Goal: Task Accomplishment & Management: Use online tool/utility

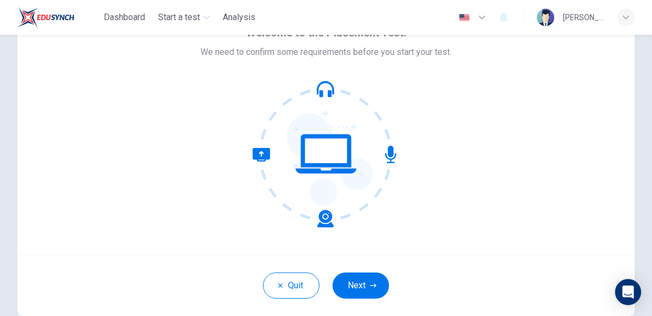
scroll to position [51, 0]
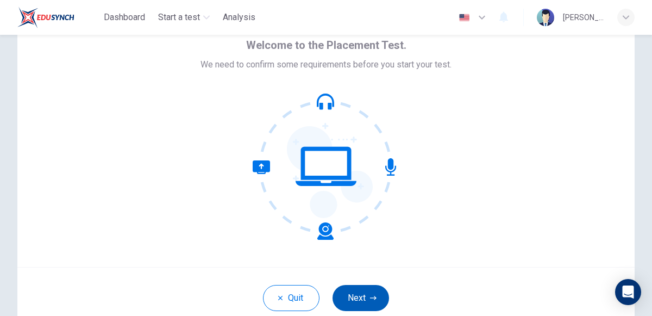
click at [352, 286] on button "Next" at bounding box center [360, 298] width 56 height 26
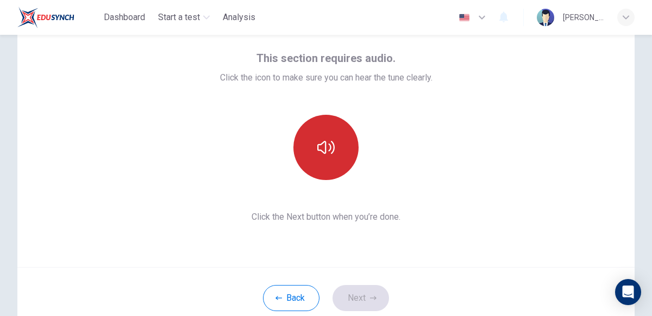
click at [327, 125] on button "button" at bounding box center [325, 147] width 65 height 65
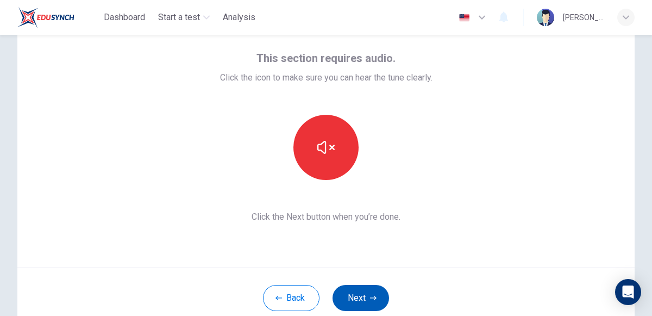
click at [349, 292] on button "Next" at bounding box center [360, 298] width 56 height 26
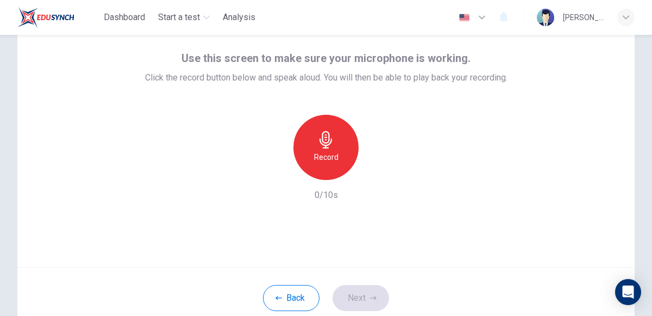
click at [323, 166] on div "Record" at bounding box center [325, 147] width 65 height 65
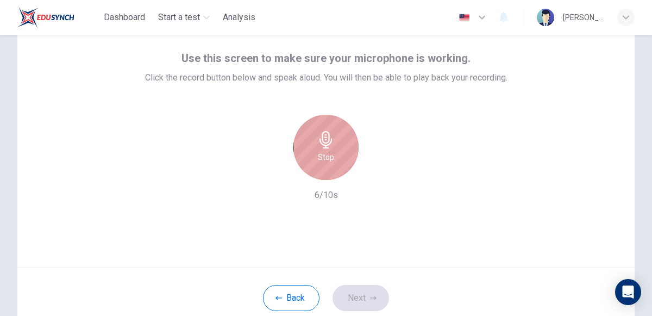
click at [327, 131] on icon "button" at bounding box center [325, 139] width 17 height 17
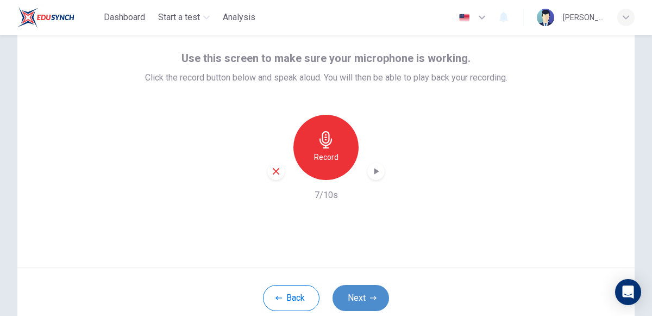
click at [357, 290] on button "Next" at bounding box center [360, 298] width 56 height 26
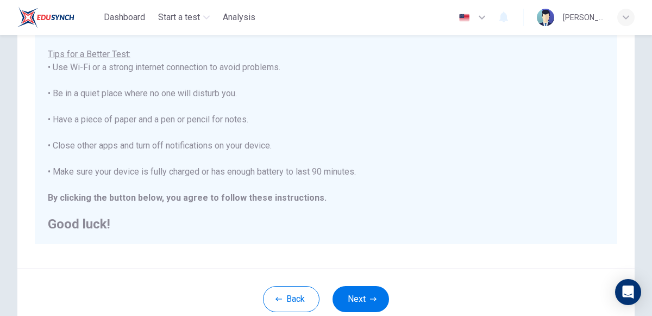
scroll to position [185, 0]
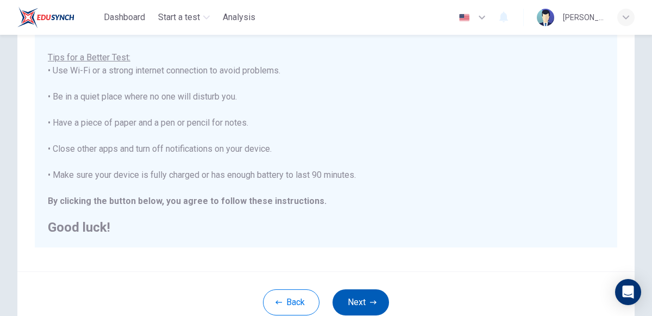
click at [362, 300] on button "Next" at bounding box center [360, 302] width 56 height 26
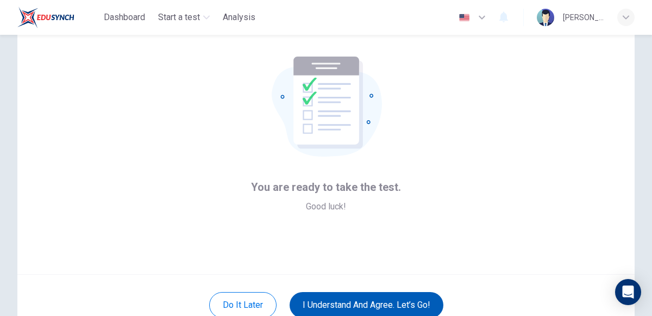
scroll to position [40, 0]
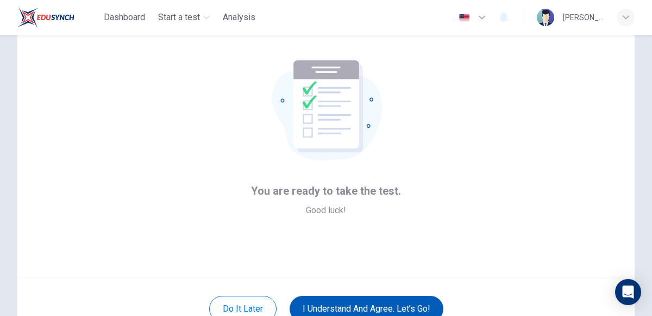
click at [361, 299] on button "I understand and agree. Let’s go!" at bounding box center [366, 308] width 154 height 26
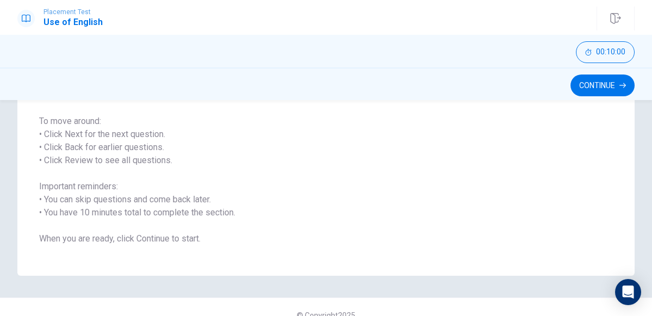
scroll to position [171, 0]
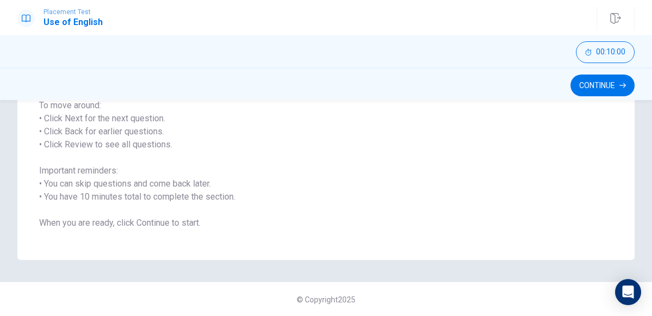
click at [508, 288] on div "© Copyright 2025" at bounding box center [326, 298] width 652 height 35
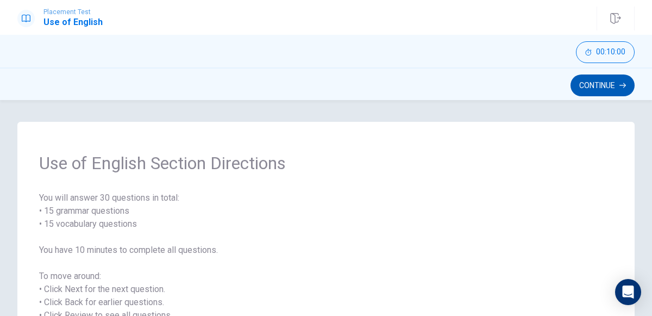
click at [627, 93] on button "Continue" at bounding box center [602, 85] width 64 height 22
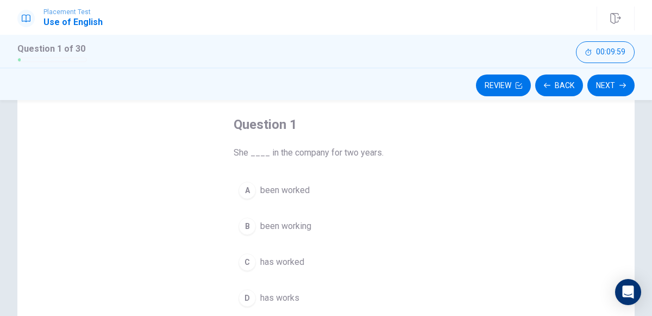
scroll to position [55, 0]
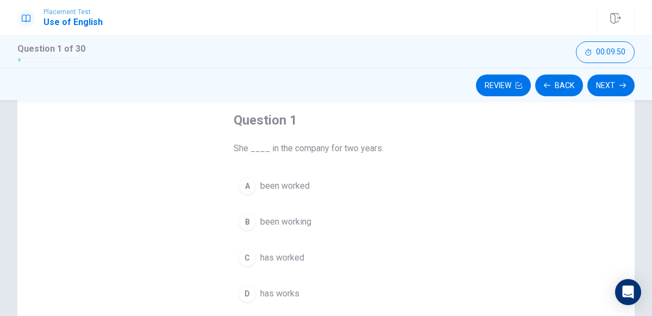
click at [248, 252] on div "C" at bounding box center [246, 257] width 17 height 17
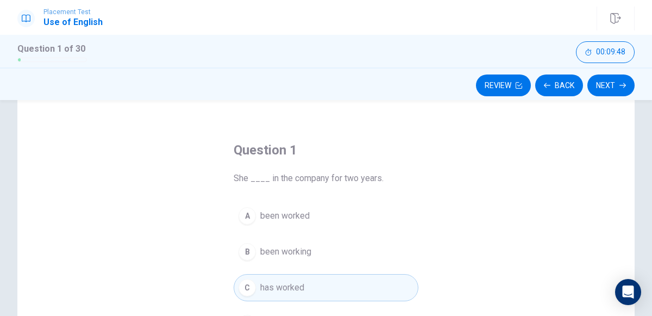
scroll to position [27, 0]
click at [610, 82] on button "Next" at bounding box center [610, 85] width 47 height 22
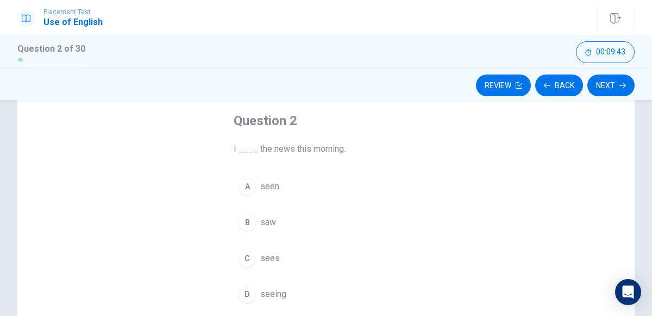
scroll to position [55, 0]
click at [259, 228] on button "B saw" at bounding box center [326, 220] width 185 height 27
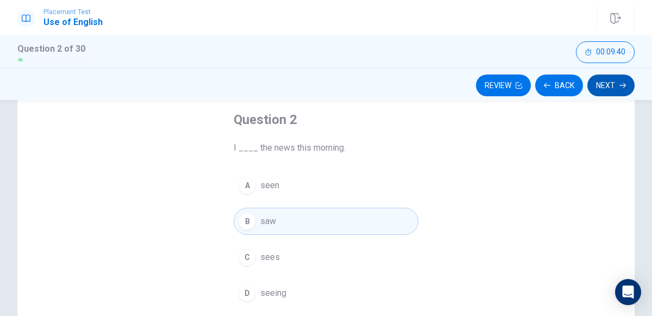
click at [606, 90] on button "Next" at bounding box center [610, 85] width 47 height 22
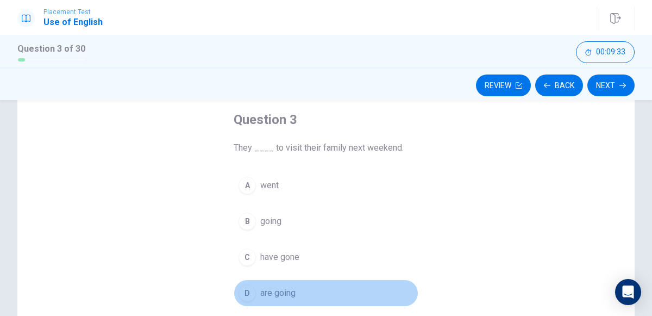
click at [251, 294] on div "D" at bounding box center [246, 292] width 17 height 17
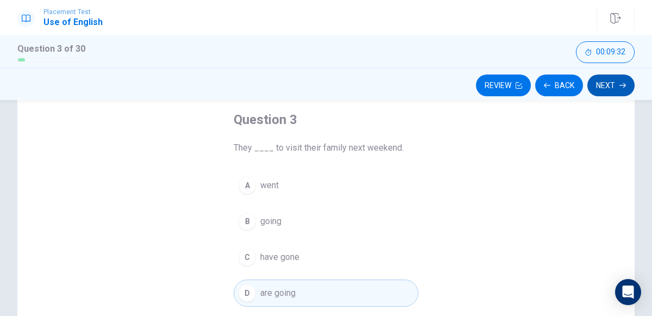
click at [599, 79] on button "Next" at bounding box center [610, 85] width 47 height 22
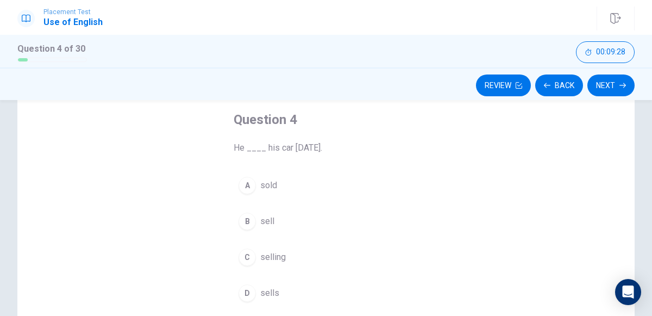
click at [255, 193] on button "A sold" at bounding box center [326, 185] width 185 height 27
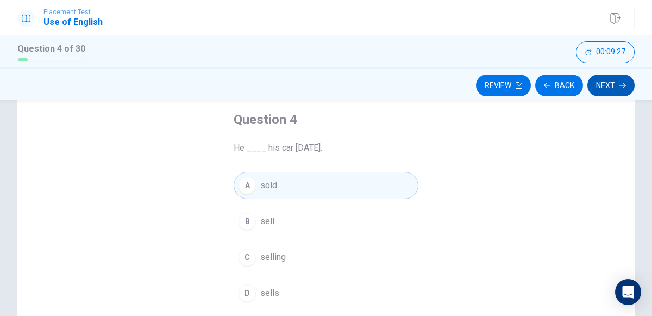
click at [624, 84] on icon "button" at bounding box center [622, 85] width 7 height 5
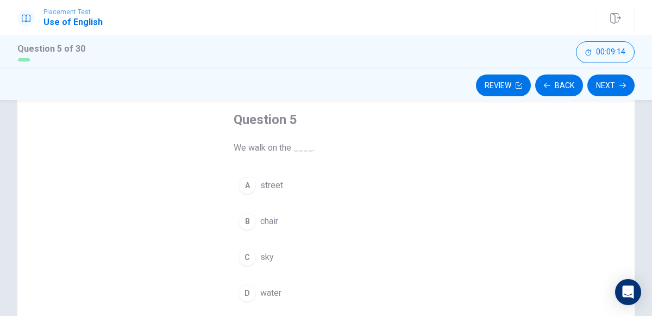
click at [255, 192] on button "A street" at bounding box center [326, 185] width 185 height 27
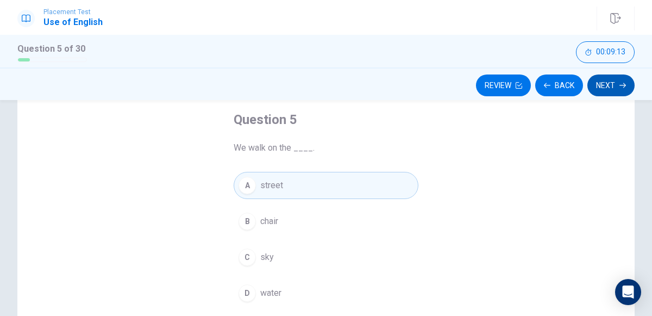
click at [619, 93] on button "Next" at bounding box center [610, 85] width 47 height 22
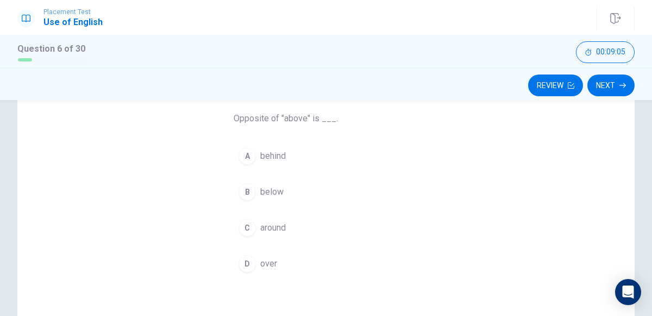
scroll to position [86, 0]
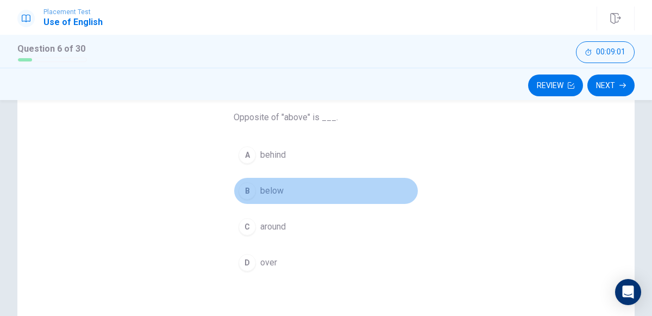
click at [247, 197] on div "B" at bounding box center [246, 190] width 17 height 17
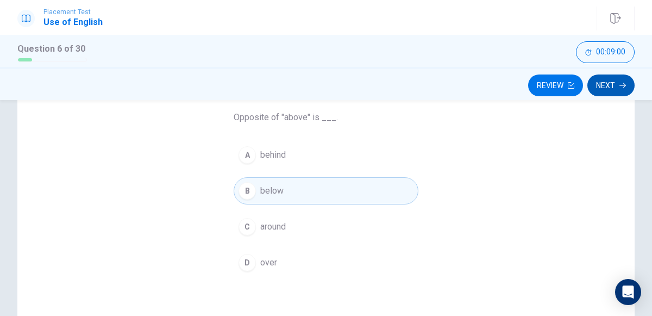
click at [607, 77] on button "Next" at bounding box center [610, 85] width 47 height 22
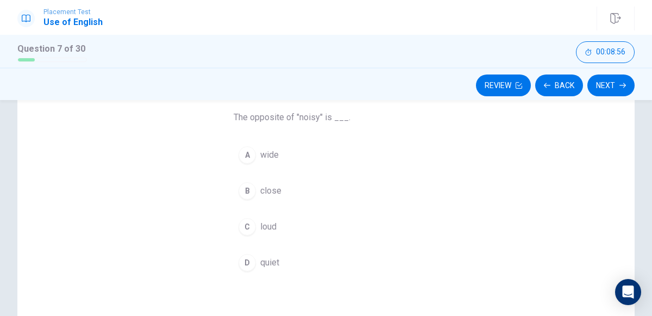
click at [245, 256] on div "D" at bounding box center [246, 262] width 17 height 17
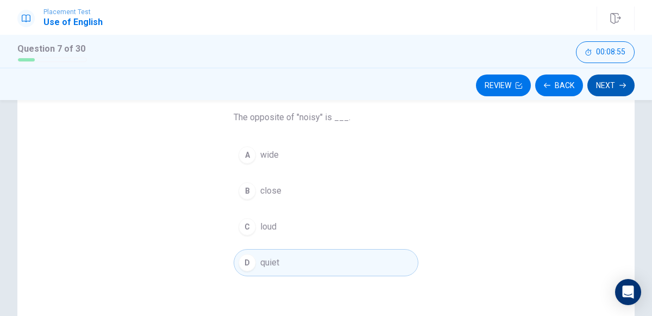
click at [606, 93] on button "Next" at bounding box center [610, 85] width 47 height 22
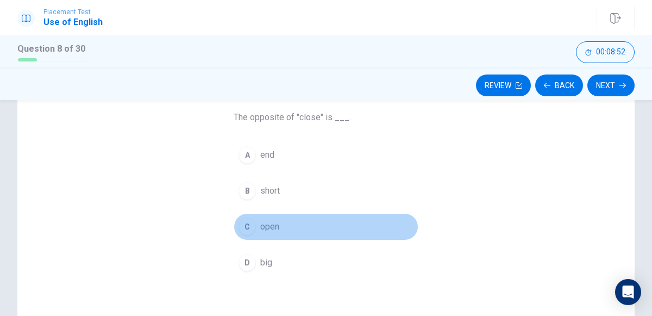
click at [254, 235] on button "C open" at bounding box center [326, 226] width 185 height 27
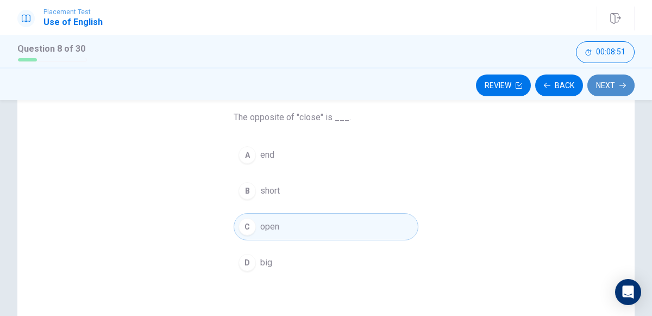
click at [603, 90] on button "Next" at bounding box center [610, 85] width 47 height 22
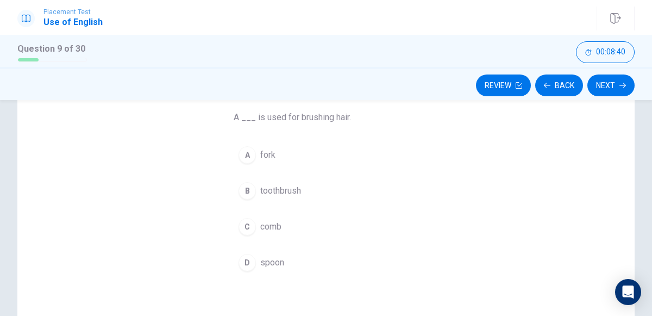
click at [251, 224] on div "C" at bounding box center [246, 226] width 17 height 17
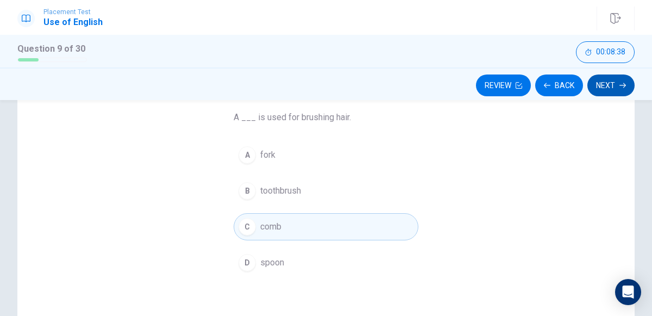
click at [609, 93] on button "Next" at bounding box center [610, 85] width 47 height 22
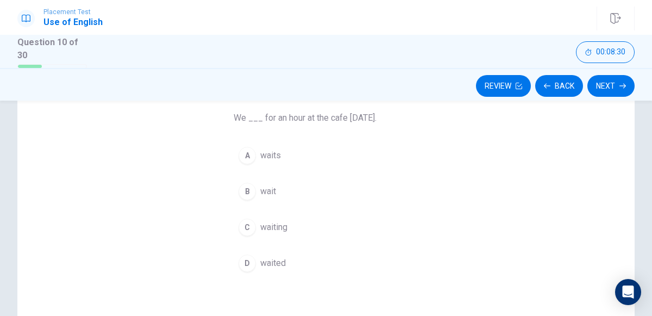
click at [251, 256] on div "D" at bounding box center [246, 262] width 17 height 17
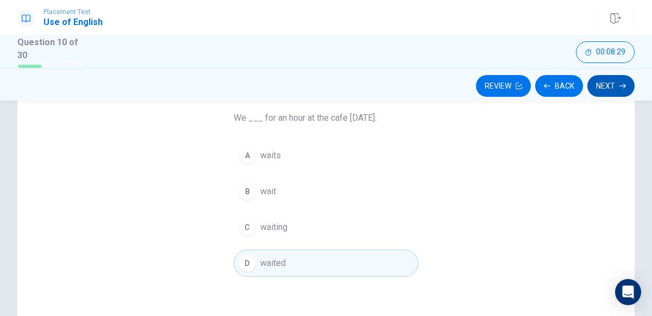
click at [613, 76] on button "Next" at bounding box center [610, 86] width 47 height 22
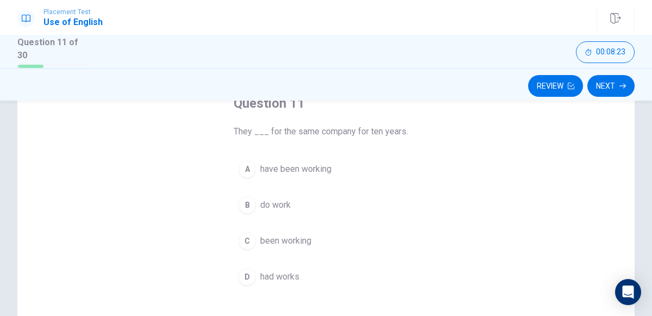
scroll to position [77, 0]
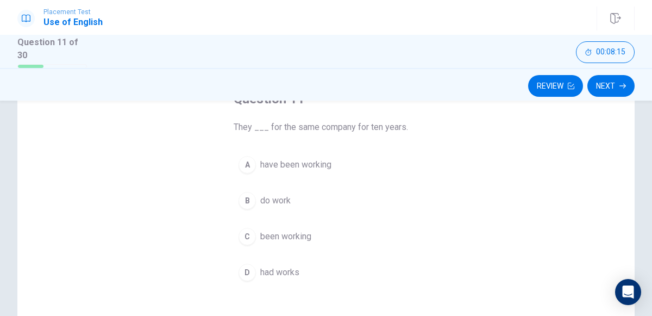
click at [341, 167] on button "A have been working" at bounding box center [326, 164] width 185 height 27
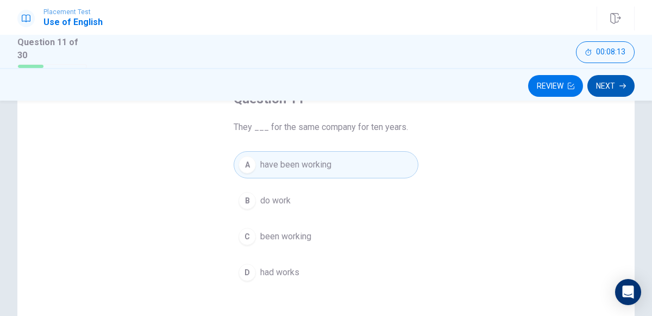
click at [610, 91] on button "Next" at bounding box center [610, 86] width 47 height 22
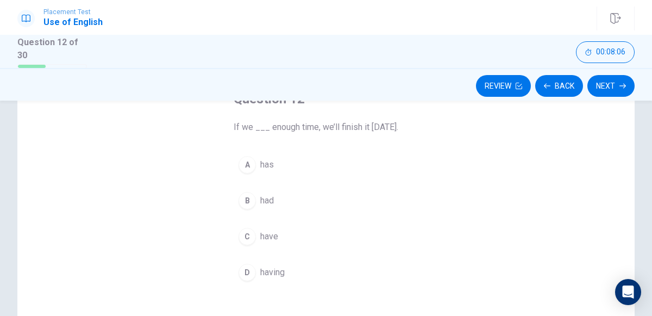
click at [253, 230] on div "C" at bounding box center [246, 236] width 17 height 17
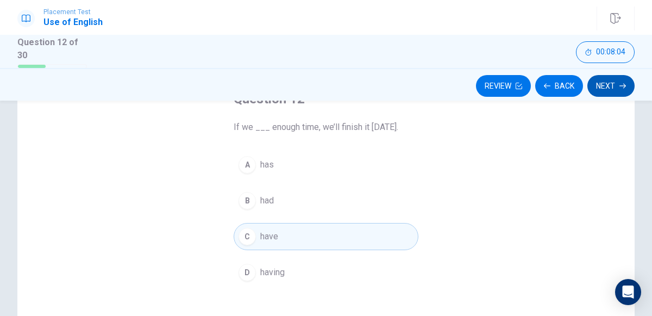
click at [619, 75] on button "Next" at bounding box center [610, 86] width 47 height 22
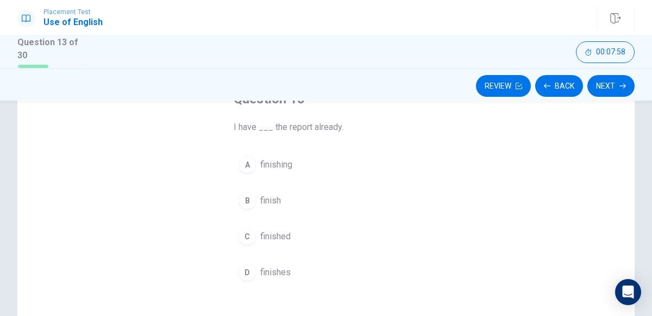
click at [251, 225] on button "C finished" at bounding box center [326, 236] width 185 height 27
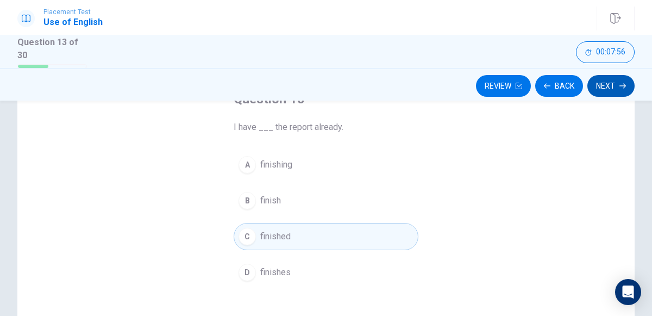
click at [597, 86] on button "Next" at bounding box center [610, 86] width 47 height 22
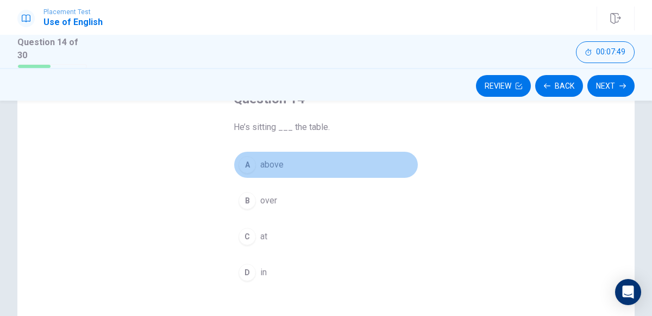
click at [243, 167] on div "A" at bounding box center [246, 164] width 17 height 17
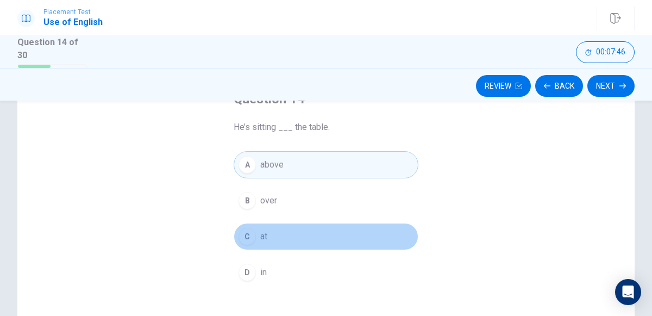
click at [250, 240] on div "C" at bounding box center [246, 236] width 17 height 17
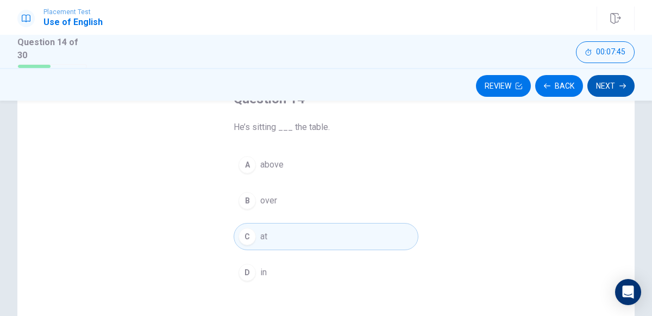
click at [602, 90] on button "Next" at bounding box center [610, 86] width 47 height 22
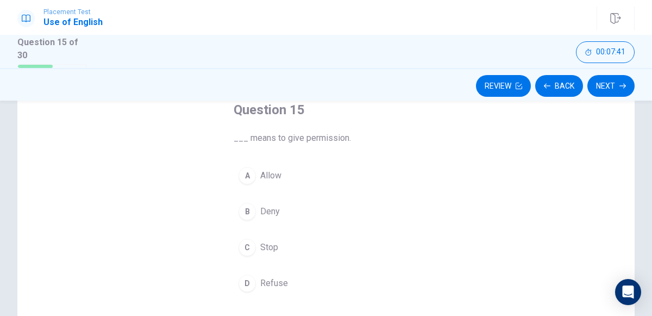
scroll to position [67, 0]
click at [244, 174] on div "A" at bounding box center [246, 174] width 17 height 17
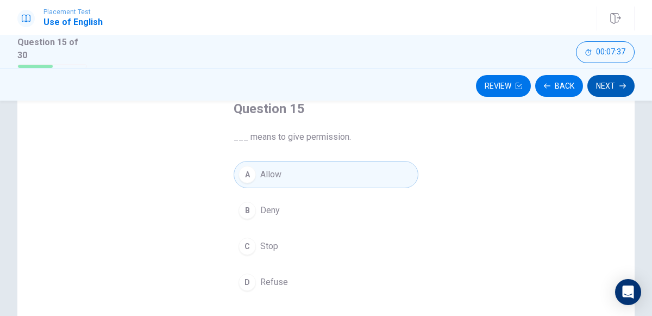
click at [609, 89] on button "Next" at bounding box center [610, 86] width 47 height 22
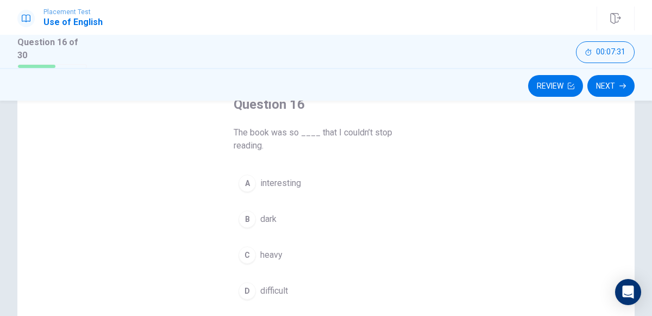
scroll to position [73, 0]
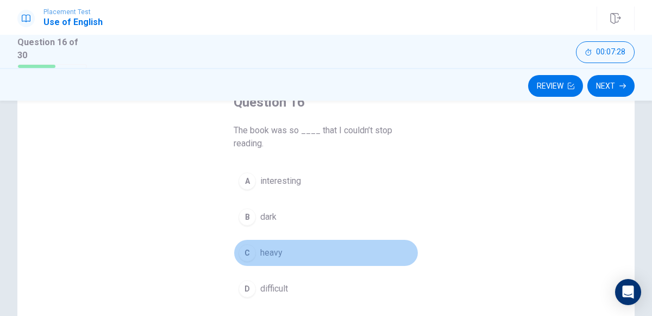
click at [250, 253] on div "C" at bounding box center [246, 252] width 17 height 17
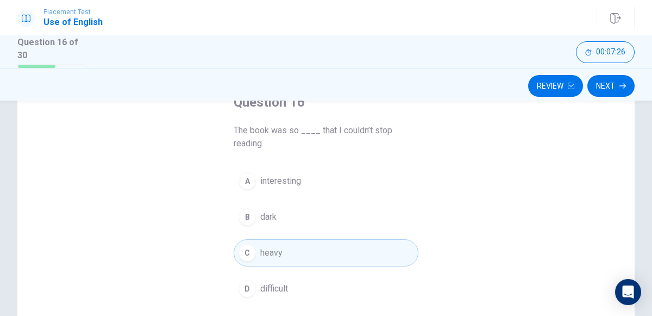
click at [266, 189] on button "A interesting" at bounding box center [326, 180] width 185 height 27
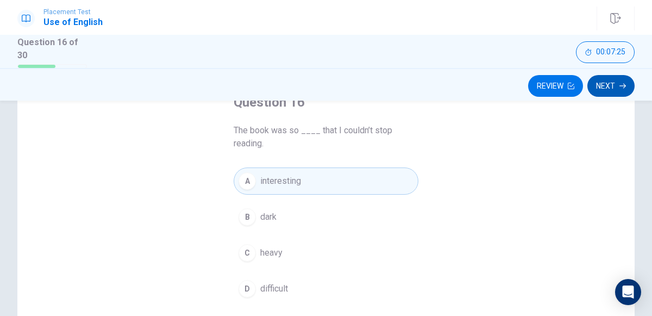
click at [626, 81] on button "Next" at bounding box center [610, 86] width 47 height 22
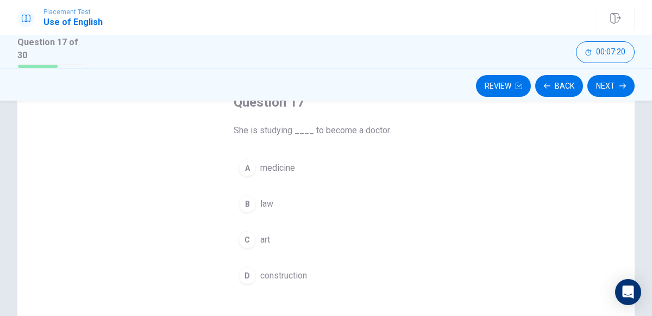
click at [252, 169] on div "A" at bounding box center [246, 167] width 17 height 17
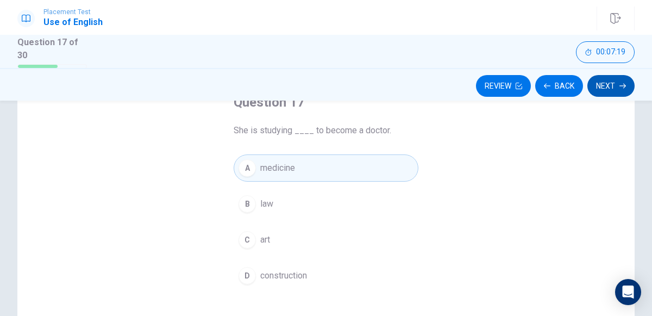
click at [613, 86] on button "Next" at bounding box center [610, 86] width 47 height 22
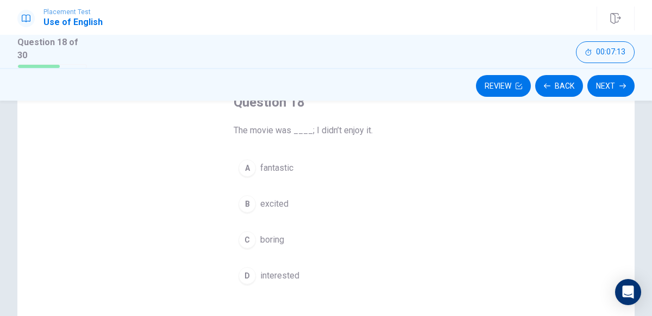
click at [248, 166] on div "A" at bounding box center [246, 167] width 17 height 17
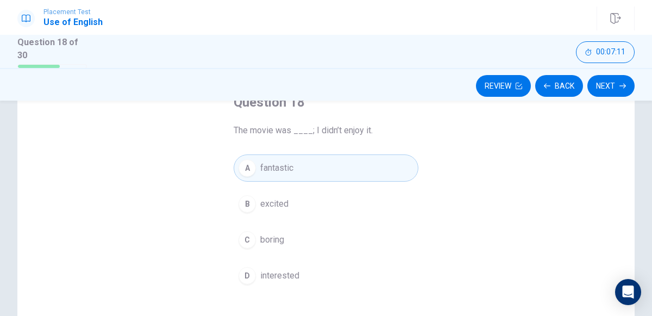
click at [256, 237] on button "C boring" at bounding box center [326, 239] width 185 height 27
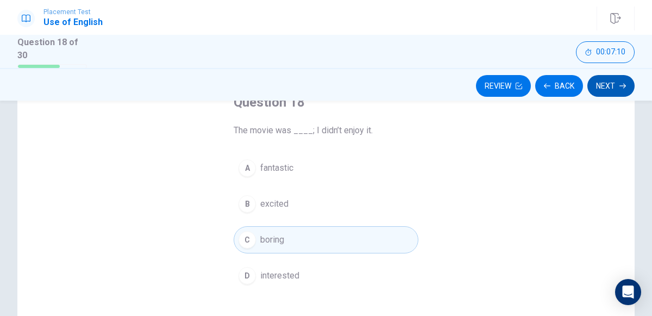
click at [610, 83] on button "Next" at bounding box center [610, 86] width 47 height 22
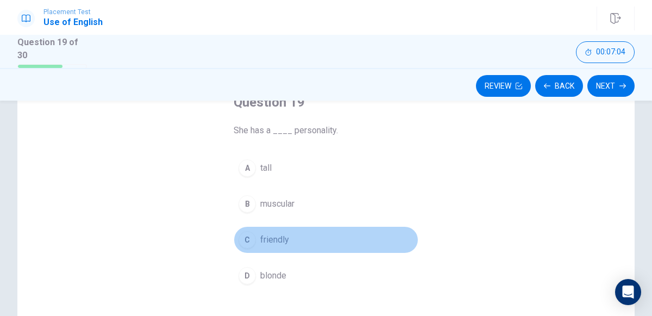
click at [244, 234] on div "C" at bounding box center [246, 239] width 17 height 17
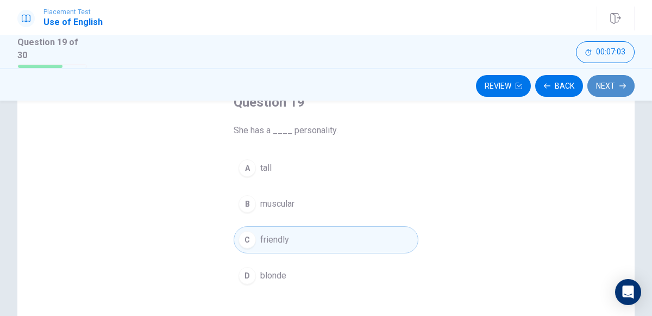
click at [615, 87] on button "Next" at bounding box center [610, 86] width 47 height 22
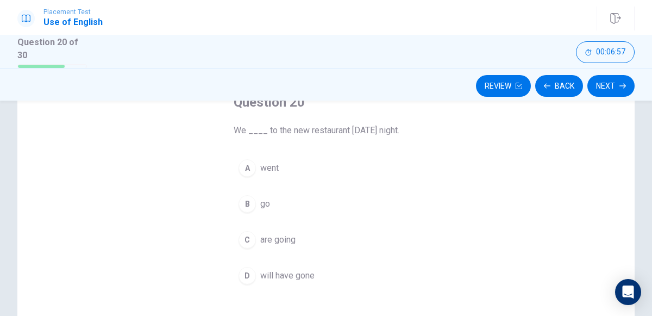
click at [248, 237] on div "C" at bounding box center [246, 239] width 17 height 17
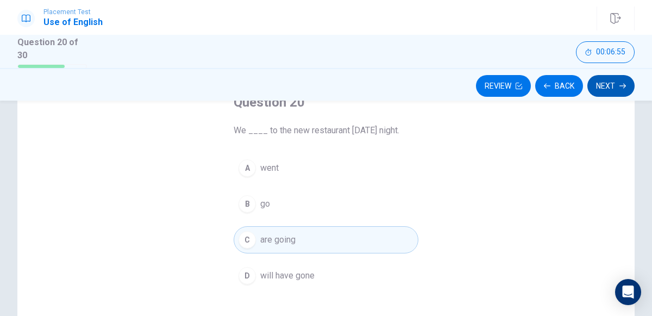
click at [625, 91] on button "Next" at bounding box center [610, 86] width 47 height 22
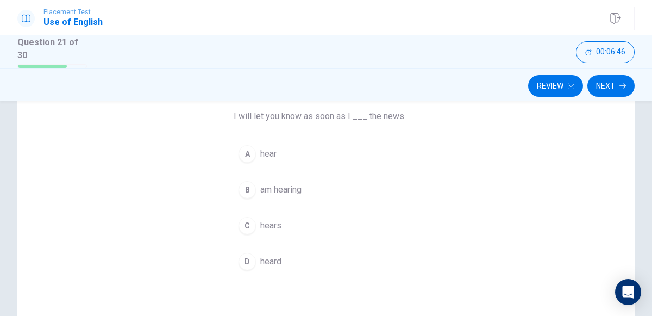
scroll to position [85, 0]
click at [248, 152] on div "A" at bounding box center [246, 156] width 17 height 17
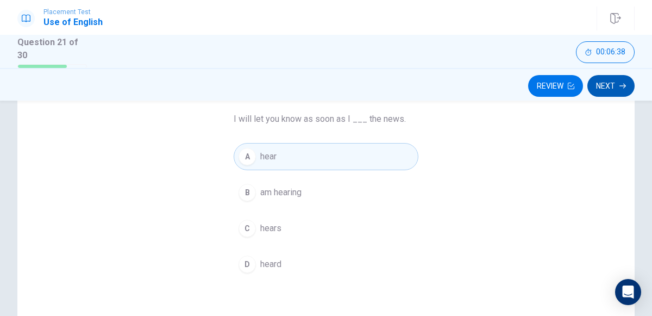
click at [607, 91] on button "Next" at bounding box center [610, 86] width 47 height 22
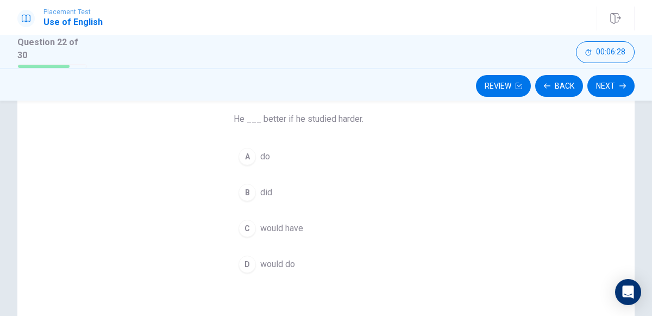
click at [246, 270] on div "D" at bounding box center [246, 263] width 17 height 17
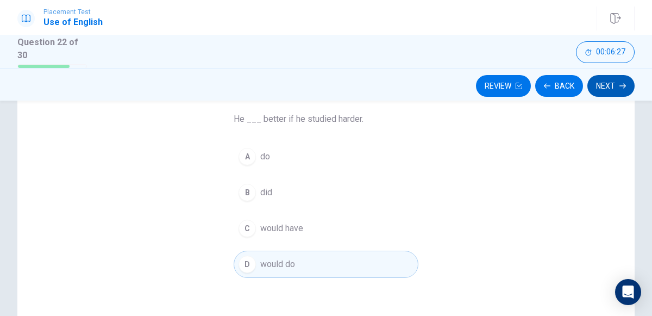
click at [611, 75] on button "Next" at bounding box center [610, 86] width 47 height 22
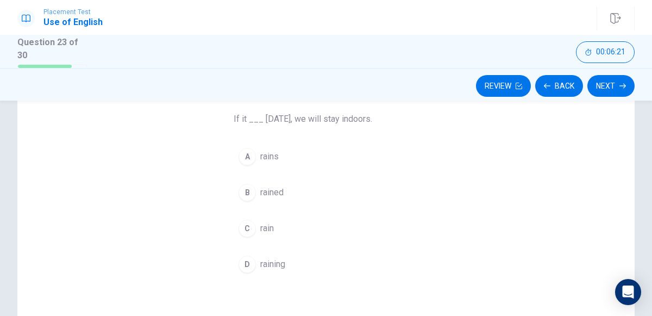
click at [255, 155] on div "A" at bounding box center [246, 156] width 17 height 17
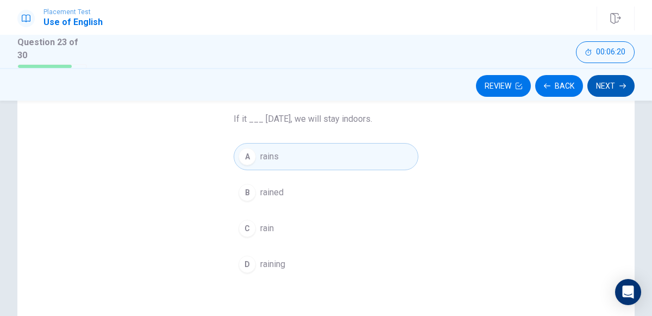
click at [615, 78] on button "Next" at bounding box center [610, 86] width 47 height 22
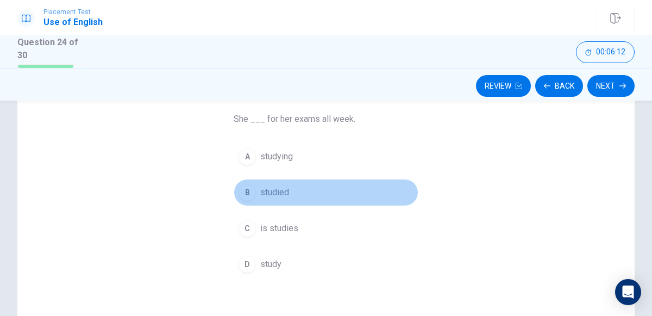
click at [244, 186] on div "B" at bounding box center [246, 192] width 17 height 17
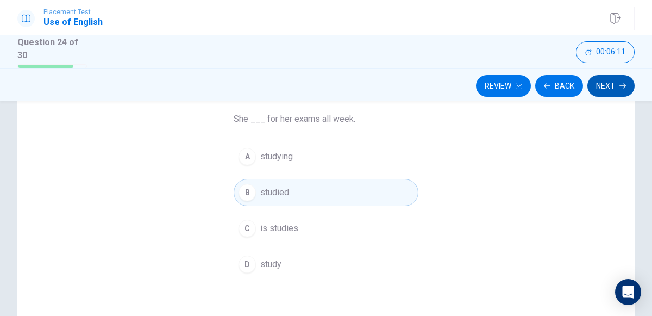
click at [616, 85] on button "Next" at bounding box center [610, 86] width 47 height 22
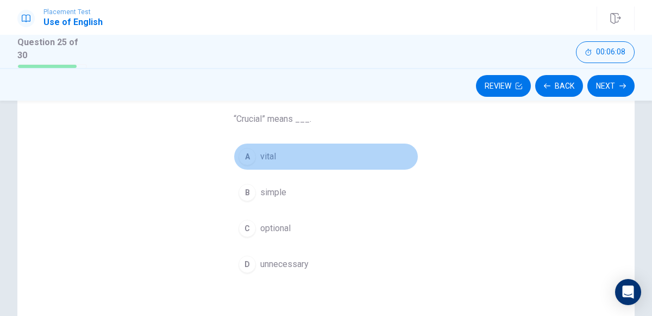
click at [278, 158] on button "A vital" at bounding box center [326, 156] width 185 height 27
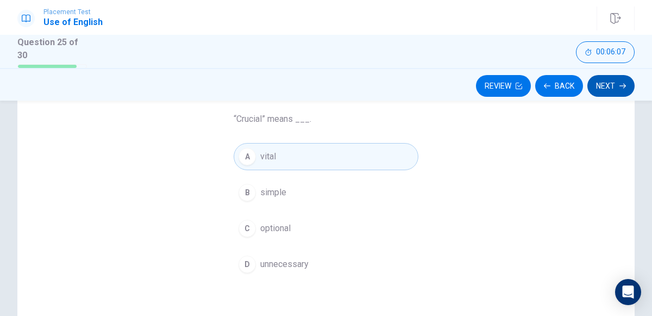
click at [605, 95] on button "Next" at bounding box center [610, 86] width 47 height 22
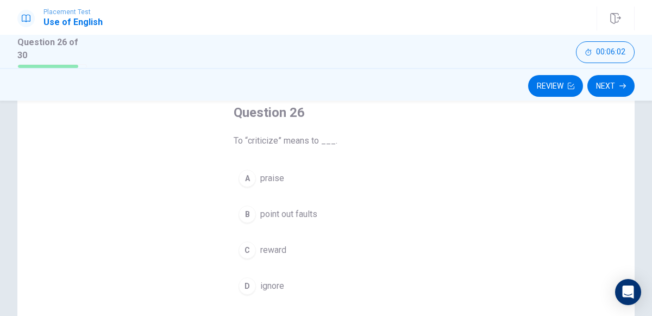
scroll to position [78, 0]
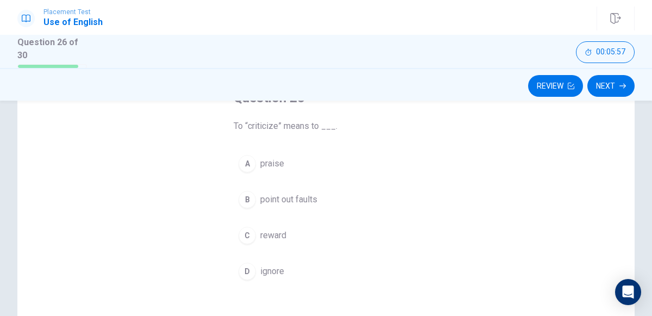
click at [294, 194] on span "point out faults" at bounding box center [288, 199] width 57 height 13
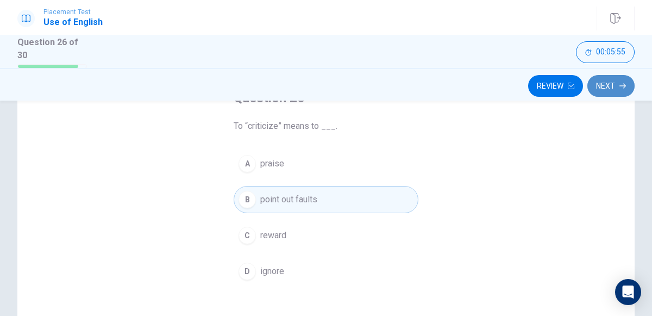
click at [613, 79] on button "Next" at bounding box center [610, 86] width 47 height 22
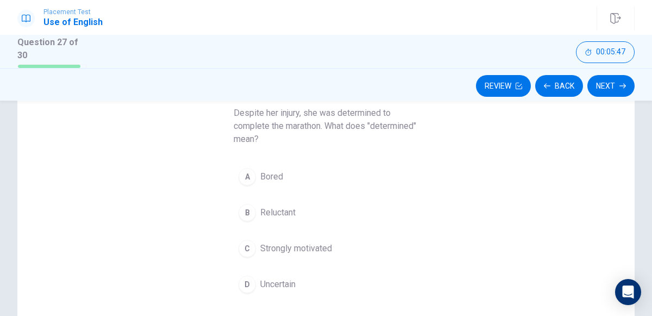
scroll to position [96, 0]
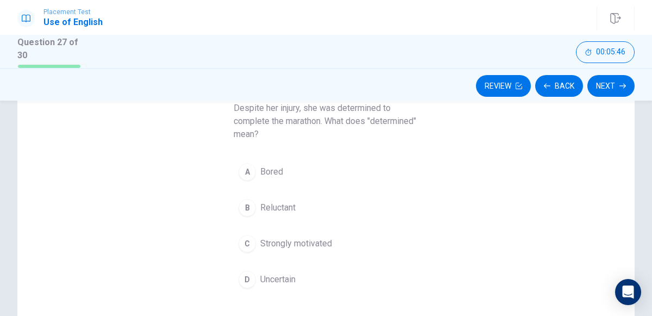
click at [257, 247] on button "C Strongly motivated" at bounding box center [326, 243] width 185 height 27
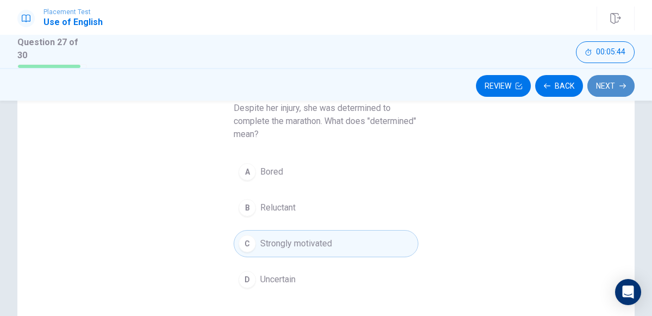
click at [614, 89] on button "Next" at bounding box center [610, 86] width 47 height 22
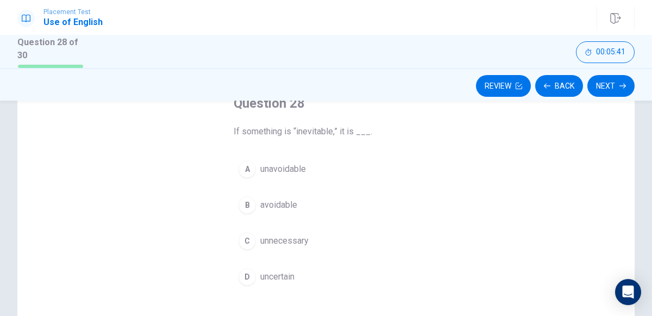
scroll to position [74, 0]
click at [301, 169] on span "unavoidable" at bounding box center [283, 167] width 46 height 13
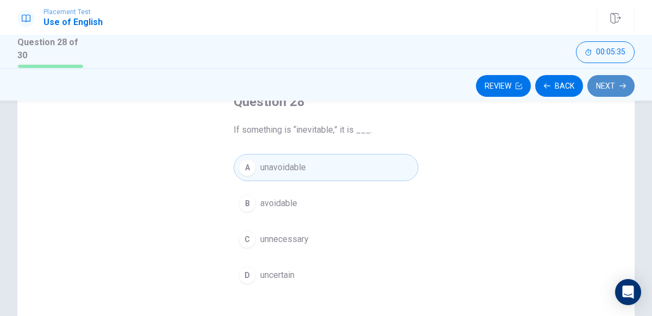
click at [615, 92] on button "Next" at bounding box center [610, 86] width 47 height 22
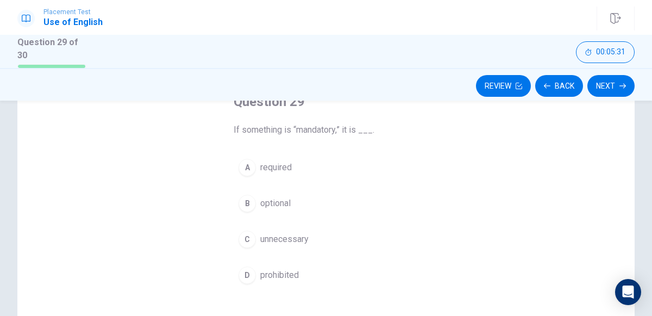
click at [276, 163] on span "required" at bounding box center [276, 167] width 32 height 13
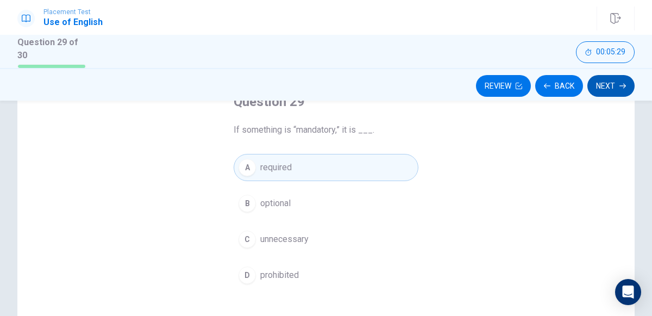
click at [604, 91] on button "Next" at bounding box center [610, 86] width 47 height 22
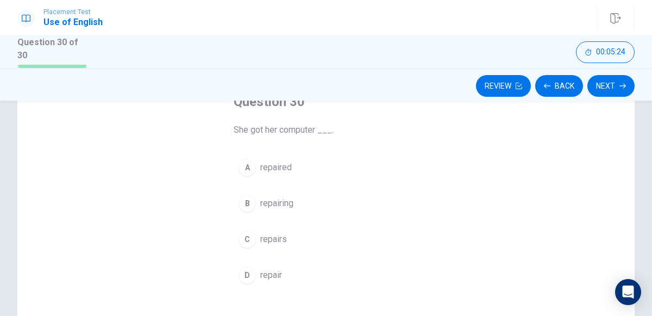
click at [253, 168] on div "A" at bounding box center [246, 167] width 17 height 17
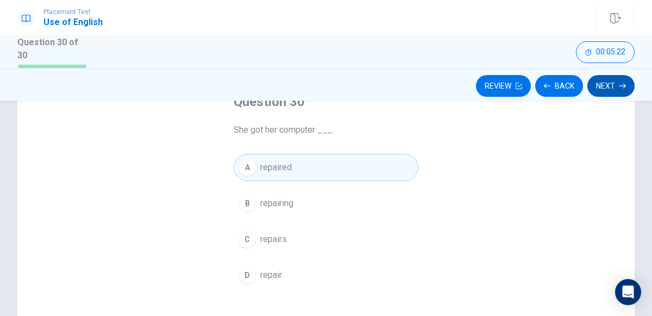
click at [627, 83] on button "Next" at bounding box center [610, 86] width 47 height 22
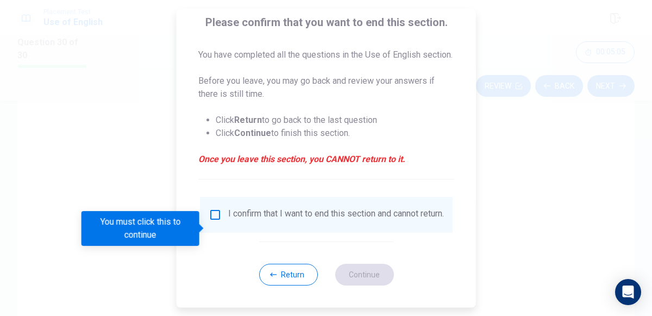
scroll to position [81, 0]
click at [210, 222] on input "You must click this to continue" at bounding box center [215, 215] width 13 height 13
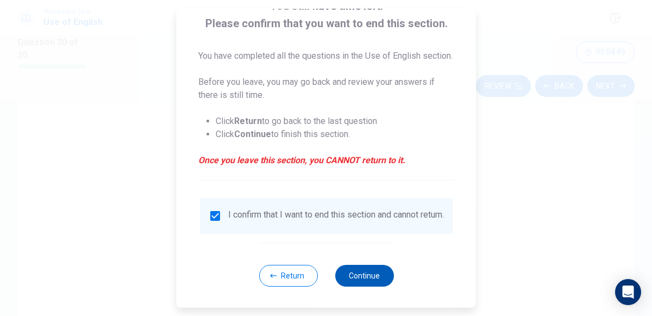
click at [368, 286] on button "Continue" at bounding box center [364, 276] width 59 height 22
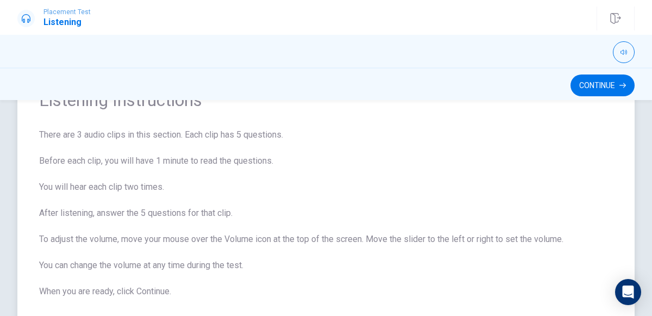
scroll to position [54, 0]
click at [591, 79] on button "Continue" at bounding box center [602, 85] width 64 height 22
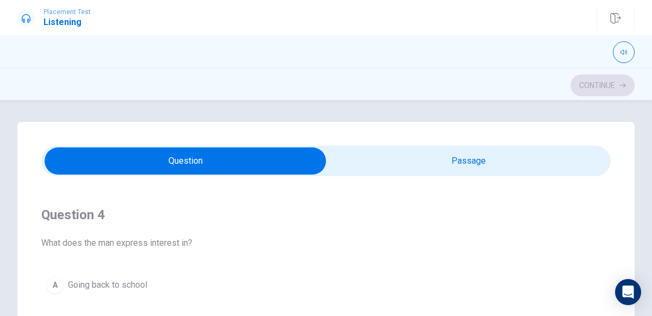
scroll to position [729, 0]
type input "13"
click at [389, 158] on input "checkbox" at bounding box center [185, 160] width 854 height 27
checkbox input "true"
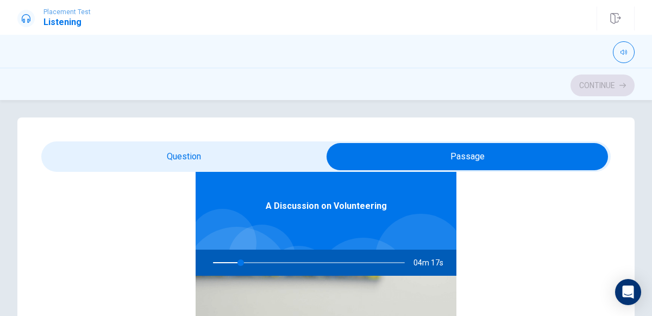
scroll to position [3, 0]
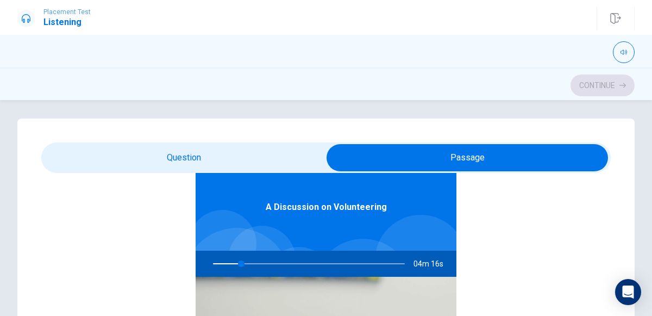
type input "15"
click at [198, 163] on input "checkbox" at bounding box center [467, 157] width 854 height 27
checkbox input "false"
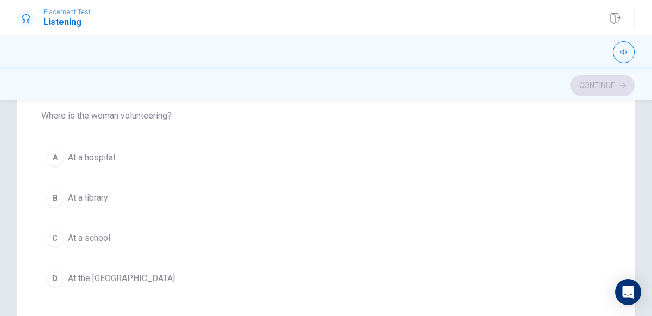
scroll to position [235, 0]
click at [148, 278] on button "D At the [GEOGRAPHIC_DATA]" at bounding box center [325, 276] width 569 height 27
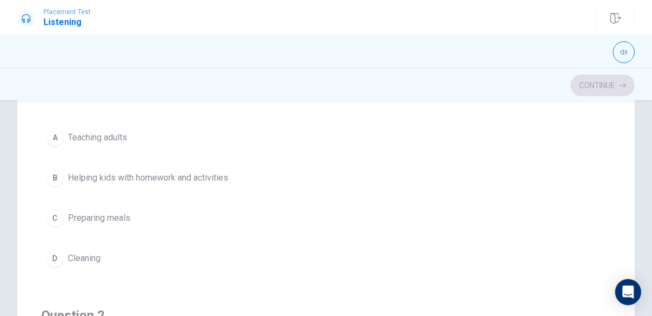
scroll to position [130, 0]
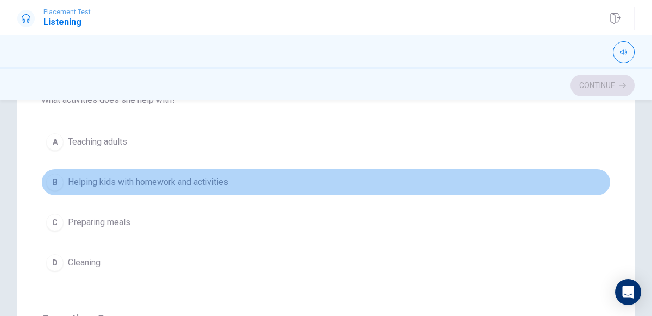
click at [106, 187] on span "Helping kids with homework and activities" at bounding box center [148, 181] width 160 height 13
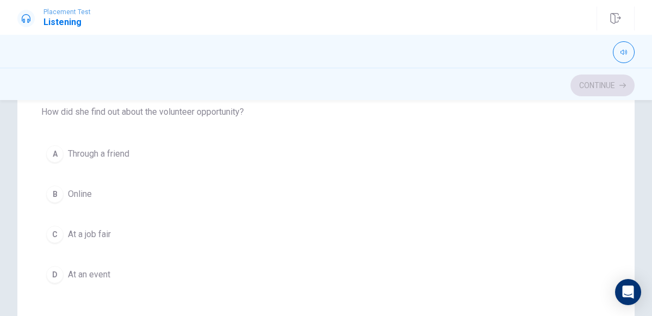
scroll to position [488, 0]
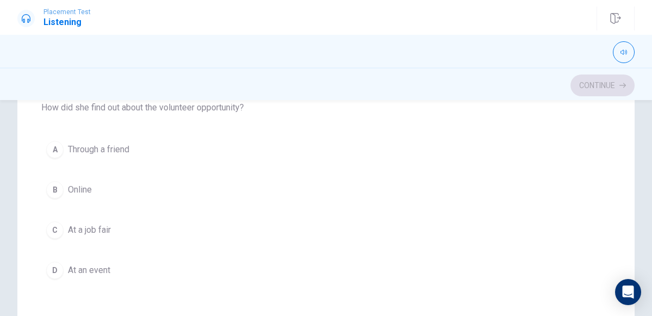
click at [100, 190] on button "B Online" at bounding box center [325, 189] width 569 height 27
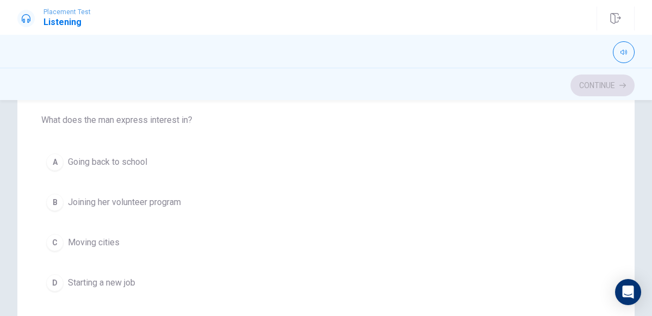
scroll to position [722, 0]
click at [111, 198] on span "Joining her volunteer program" at bounding box center [124, 202] width 113 height 13
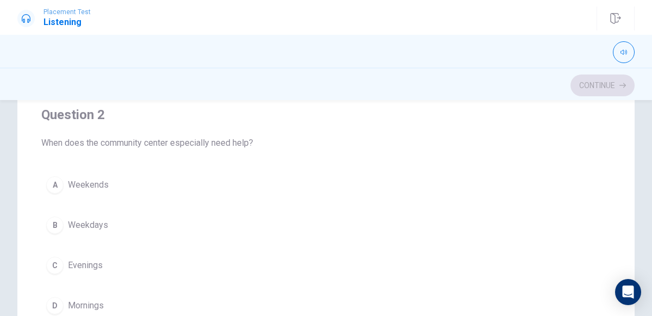
scroll to position [201, 0]
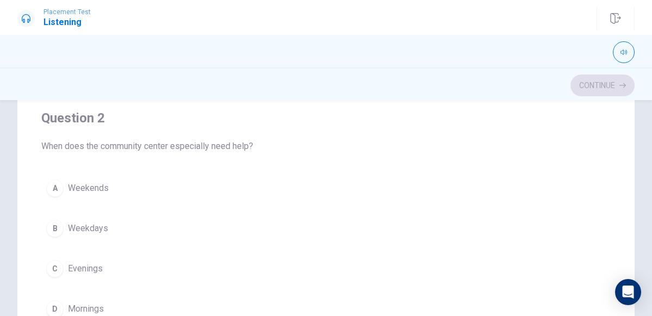
click at [113, 187] on button "A Weekends" at bounding box center [325, 187] width 569 height 27
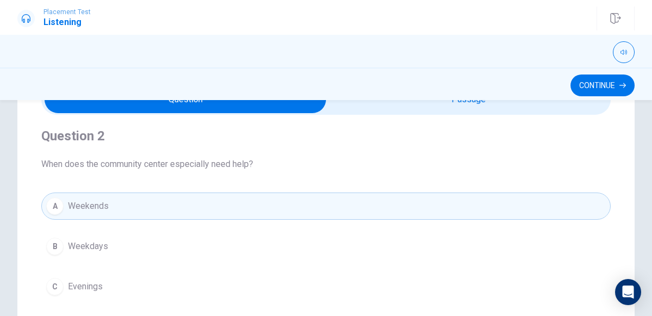
scroll to position [251, 0]
click at [601, 89] on button "Continue" at bounding box center [602, 85] width 64 height 22
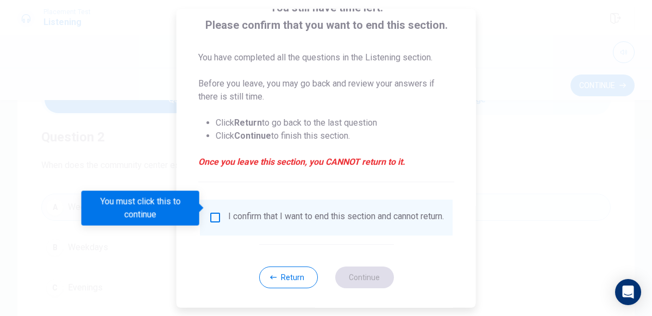
scroll to position [89, 0]
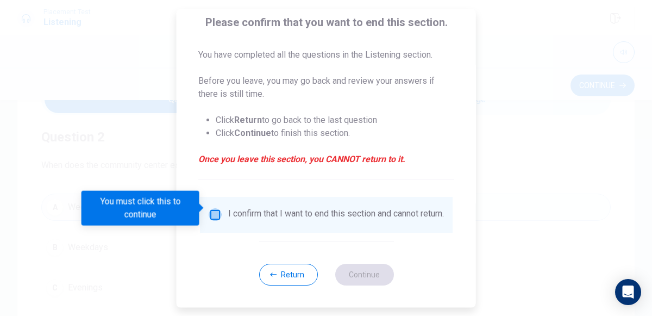
click at [216, 208] on input "You must click this to continue" at bounding box center [215, 214] width 13 height 13
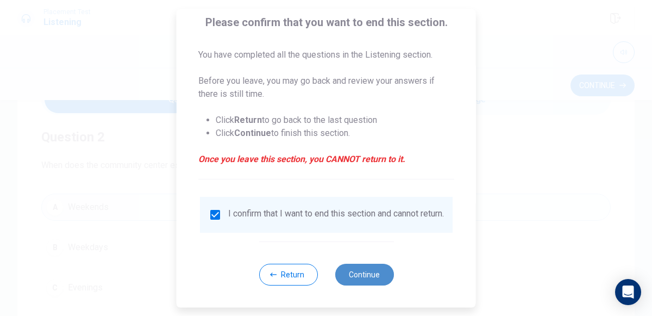
click at [347, 273] on button "Continue" at bounding box center [364, 274] width 59 height 22
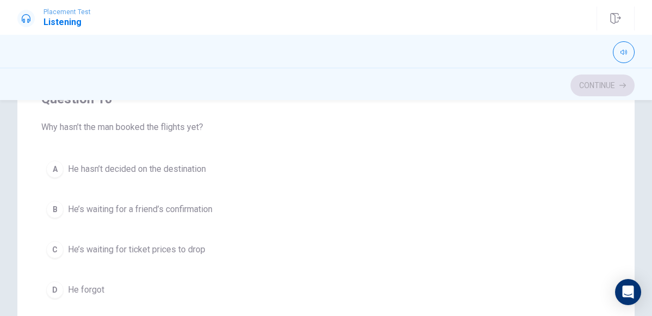
scroll to position [221, 0]
click at [188, 244] on span "He’s waiting for ticket prices to drop" at bounding box center [136, 250] width 137 height 13
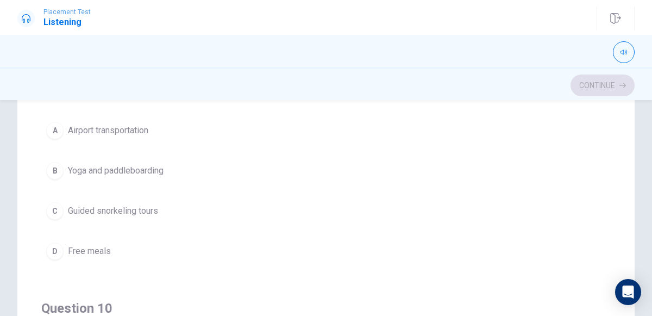
scroll to position [689, 0]
click at [152, 161] on span "Yoga and paddleboarding" at bounding box center [116, 167] width 96 height 13
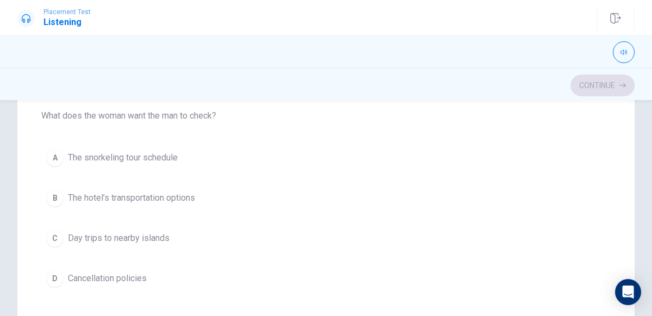
scroll to position [164, 0]
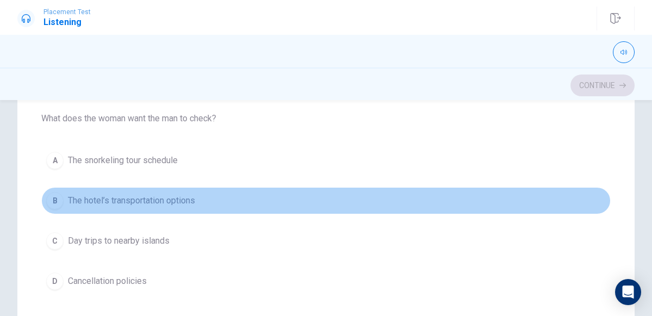
click at [160, 194] on span "The hotel’s transportation options" at bounding box center [131, 200] width 127 height 13
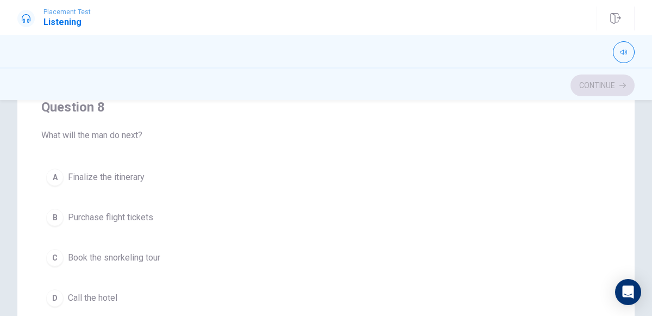
scroll to position [394, 0]
click at [127, 285] on button "D Call the hotel" at bounding box center [325, 298] width 569 height 27
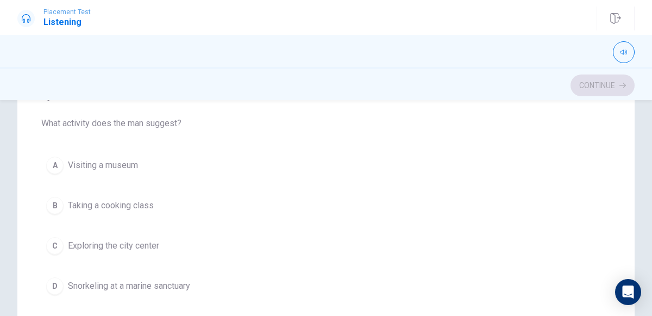
scroll to position [109, 0]
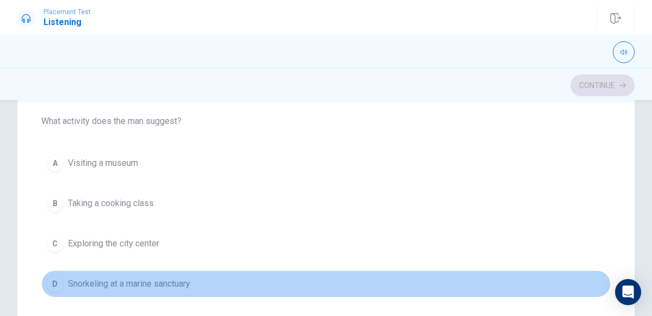
click at [127, 278] on span "Snorkeling at a marine sanctuary" at bounding box center [129, 283] width 122 height 13
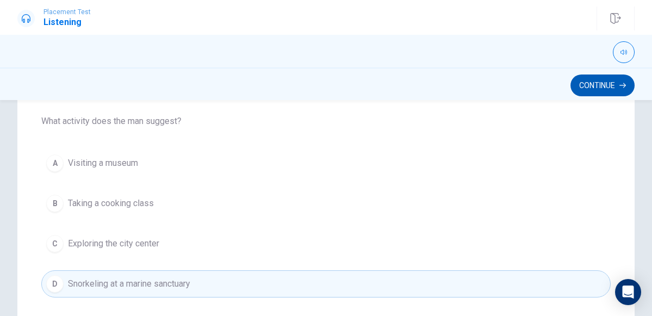
click at [583, 80] on button "Continue" at bounding box center [602, 85] width 64 height 22
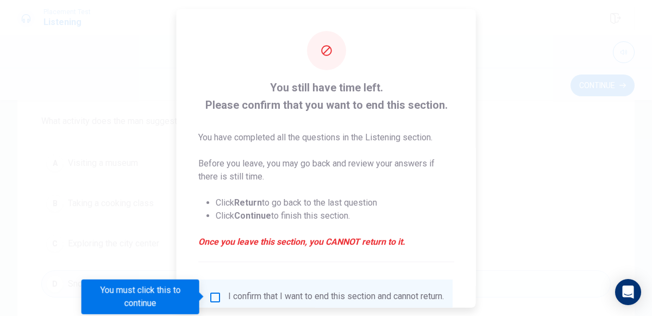
click at [215, 298] on input "You must click this to continue" at bounding box center [215, 296] width 13 height 13
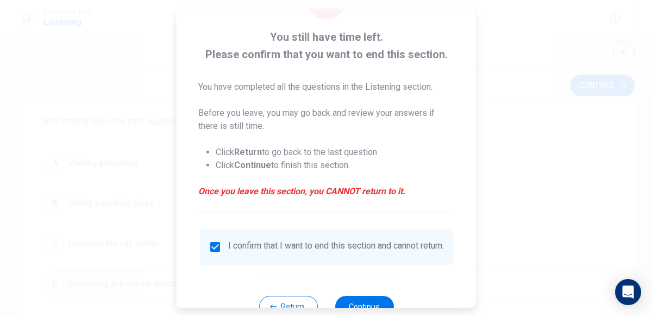
scroll to position [89, 0]
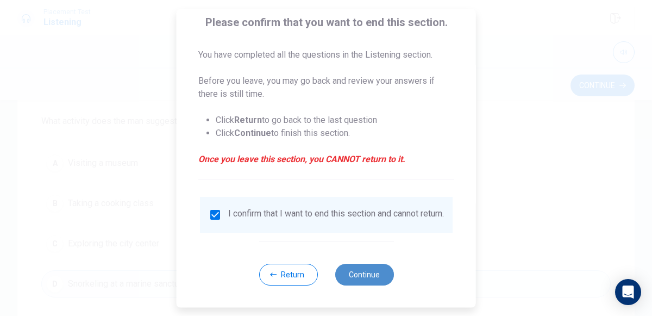
click at [366, 273] on button "Continue" at bounding box center [364, 274] width 59 height 22
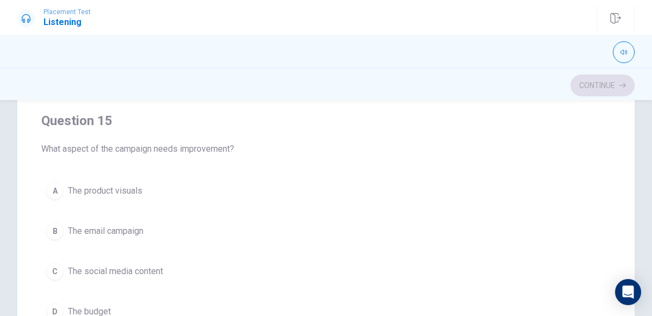
scroll to position [240, 0]
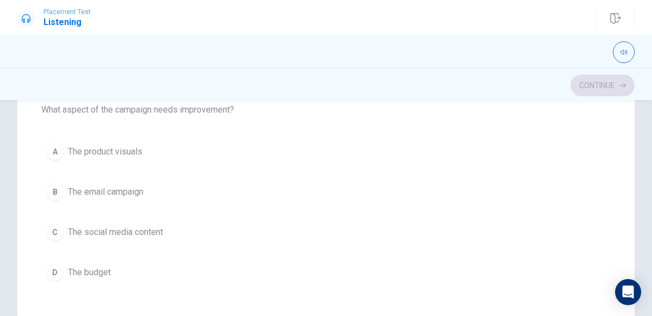
click at [161, 225] on span "The social media content" at bounding box center [115, 231] width 95 height 13
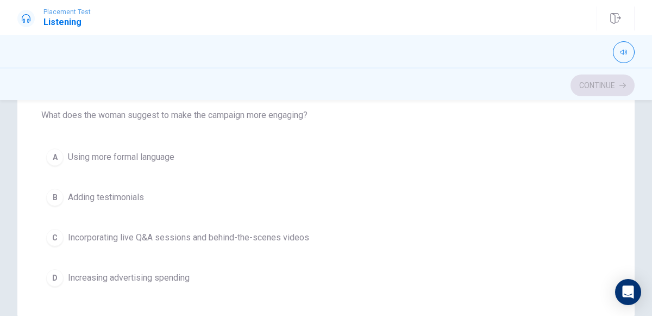
scroll to position [123, 0]
click at [143, 232] on span "Incorporating live Q&A sessions and behind-the-scenes videos" at bounding box center [188, 236] width 241 height 13
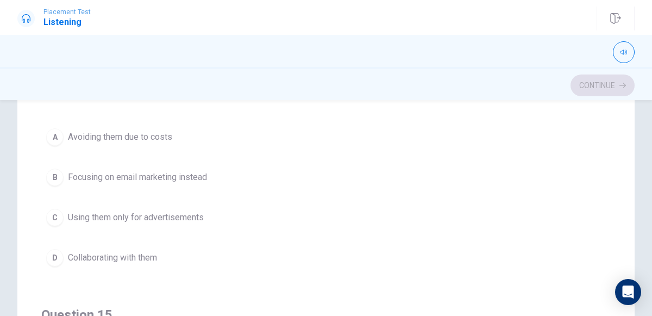
scroll to position [735, 0]
click at [161, 210] on span "Using them only for advertisements" at bounding box center [136, 216] width 136 height 13
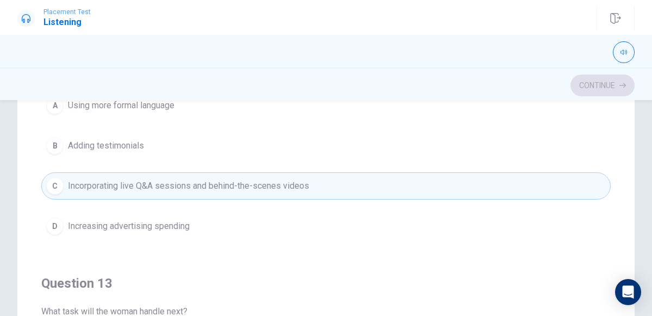
scroll to position [0, 0]
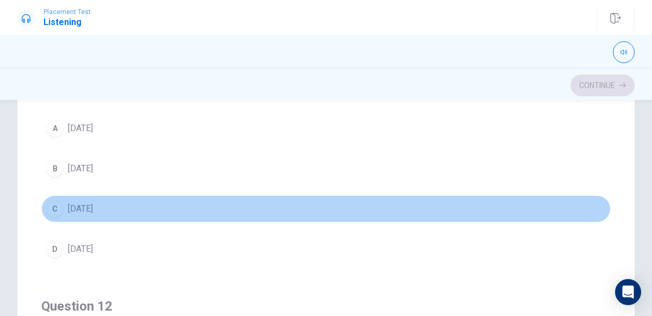
click at [119, 211] on button "C [DATE]" at bounding box center [325, 208] width 569 height 27
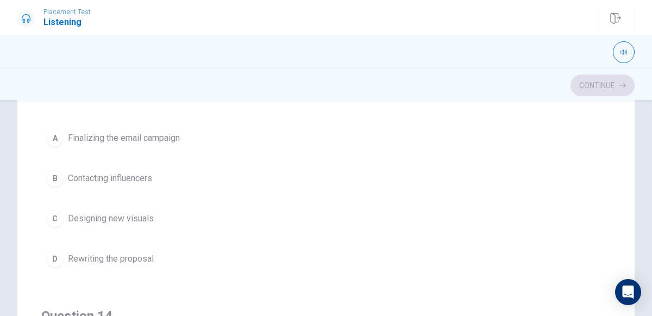
scroll to position [489, 0]
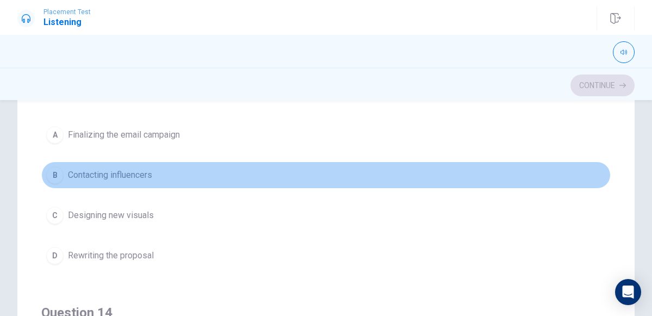
click at [143, 170] on span "Contacting influencers" at bounding box center [110, 174] width 84 height 13
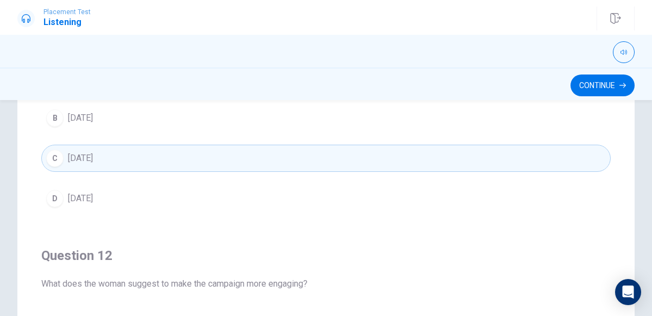
scroll to position [0, 0]
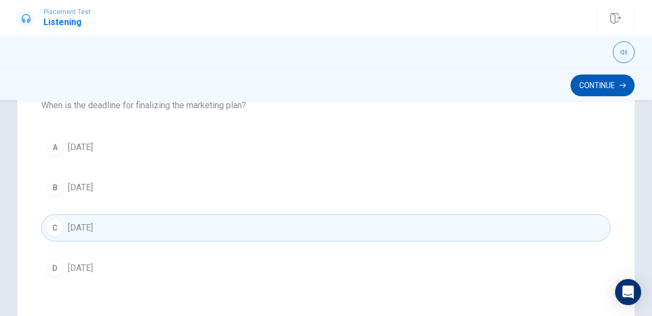
click at [580, 91] on button "Continue" at bounding box center [602, 85] width 64 height 22
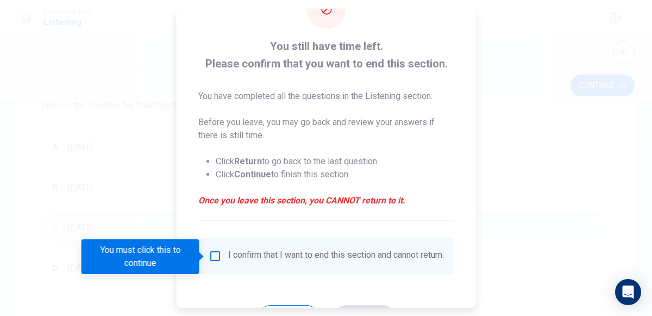
scroll to position [41, 0]
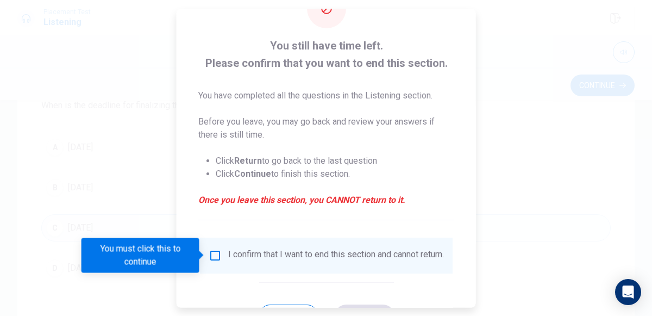
click at [215, 255] on input "You must click this to continue" at bounding box center [215, 255] width 13 height 13
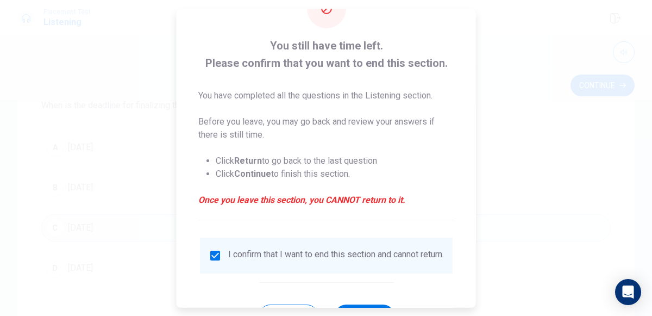
scroll to position [89, 0]
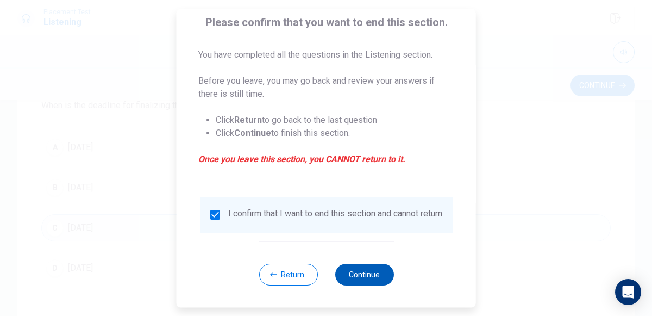
click at [345, 265] on button "Continue" at bounding box center [364, 274] width 59 height 22
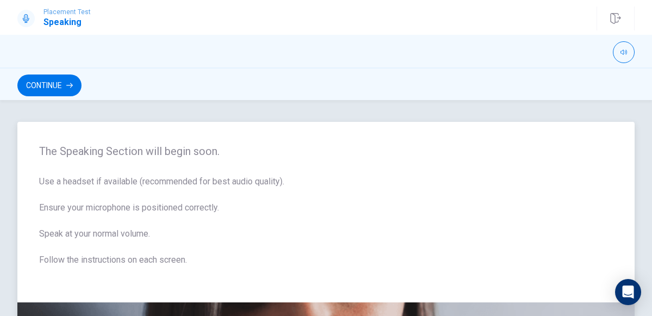
scroll to position [1, 0]
click at [73, 90] on button "Continue" at bounding box center [49, 85] width 64 height 22
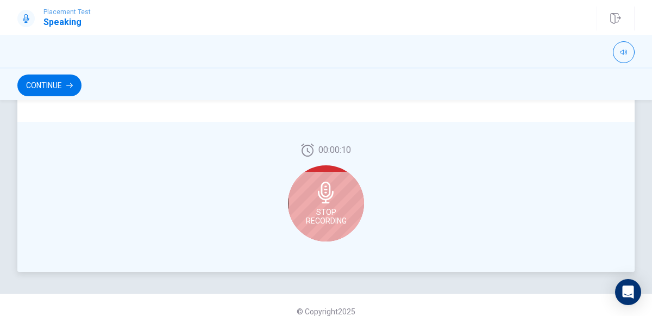
scroll to position [331, 0]
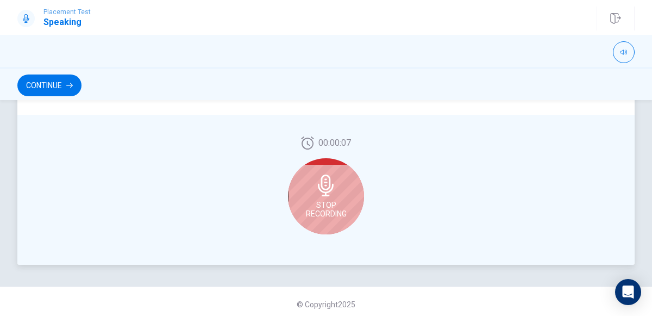
click at [332, 197] on div "Stop Recording" at bounding box center [326, 196] width 76 height 76
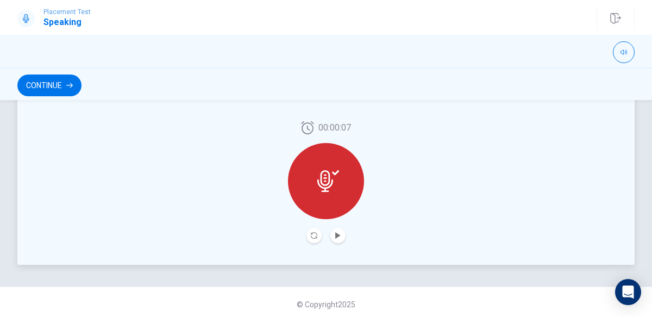
click at [308, 236] on button "Record Again" at bounding box center [313, 235] width 15 height 15
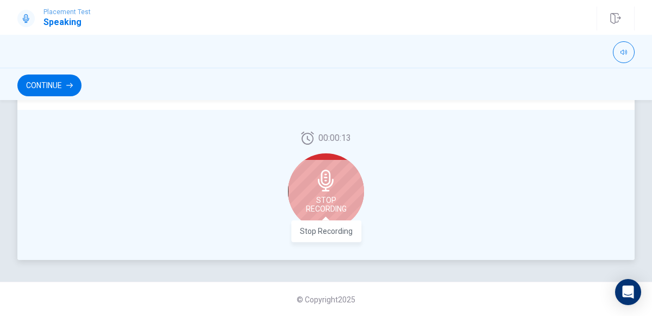
click at [320, 194] on div "Stop Recording" at bounding box center [326, 191] width 76 height 76
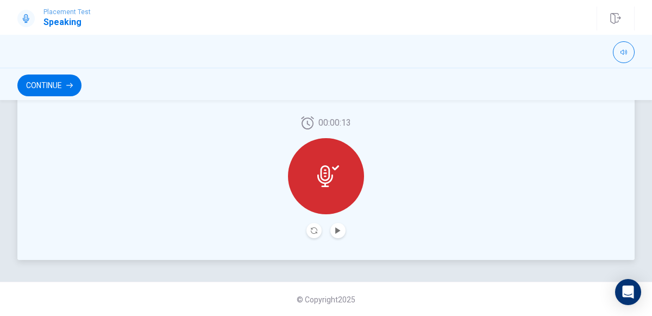
scroll to position [331, 0]
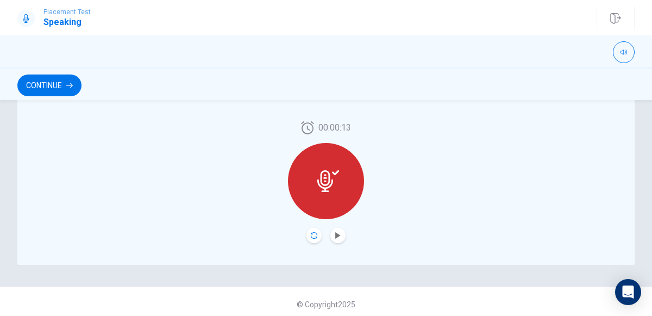
click at [312, 232] on icon "Record Again" at bounding box center [314, 235] width 7 height 7
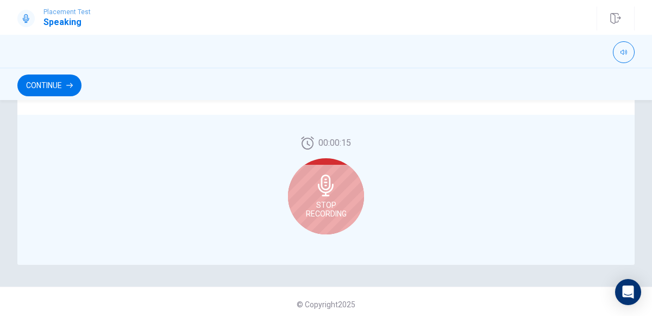
scroll to position [336, 0]
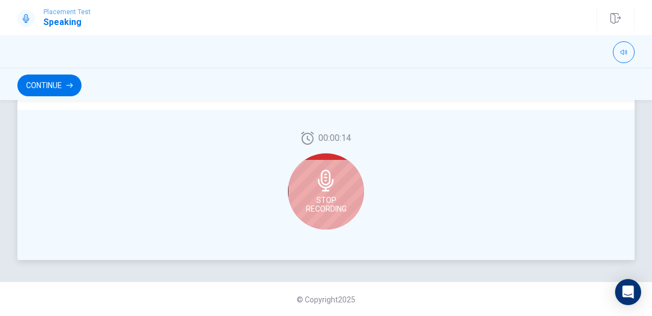
click at [341, 184] on div "Stop Recording" at bounding box center [326, 191] width 76 height 76
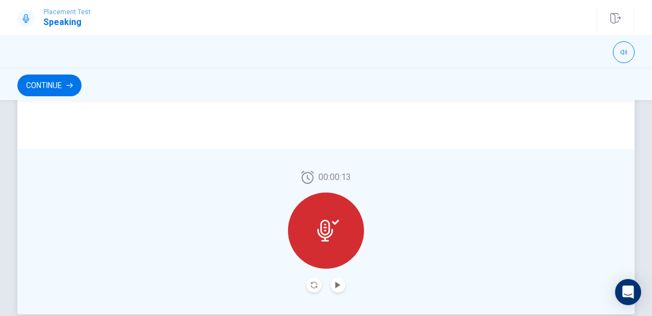
scroll to position [285, 0]
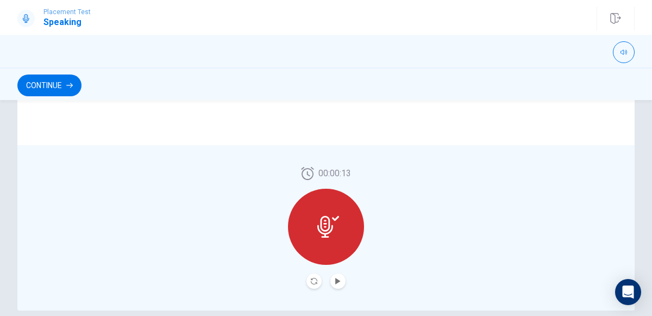
click at [338, 285] on button "Play Audio" at bounding box center [337, 280] width 15 height 15
click at [50, 91] on button "Continue" at bounding box center [49, 85] width 64 height 22
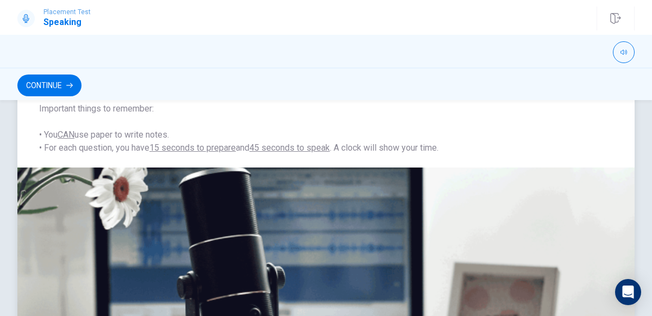
scroll to position [0, 0]
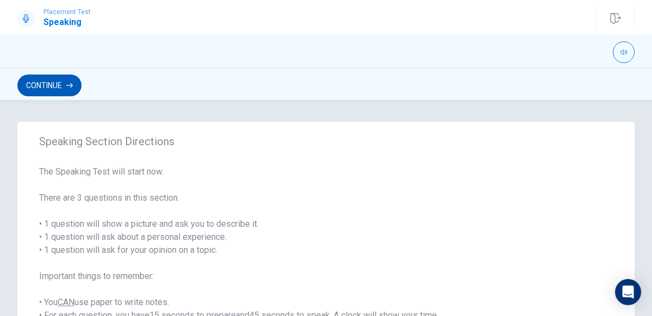
click at [55, 86] on button "Continue" at bounding box center [49, 85] width 64 height 22
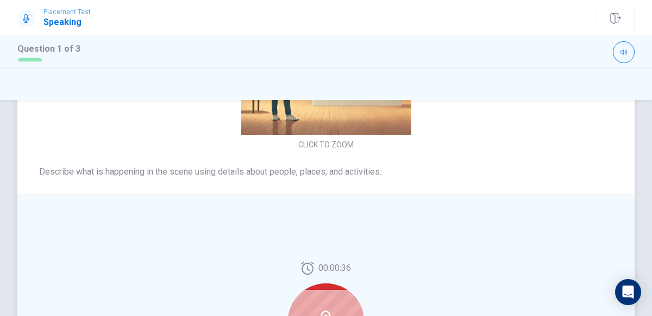
scroll to position [334, 0]
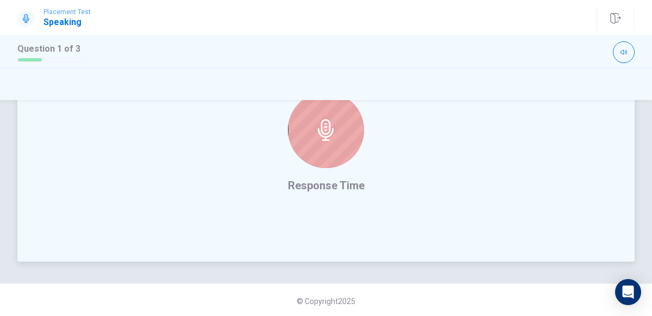
click at [339, 150] on div at bounding box center [326, 130] width 76 height 76
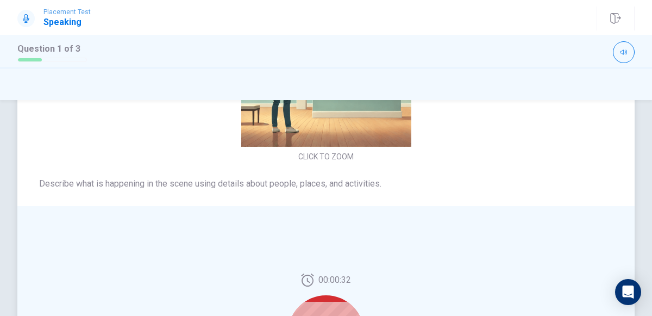
scroll to position [222, 0]
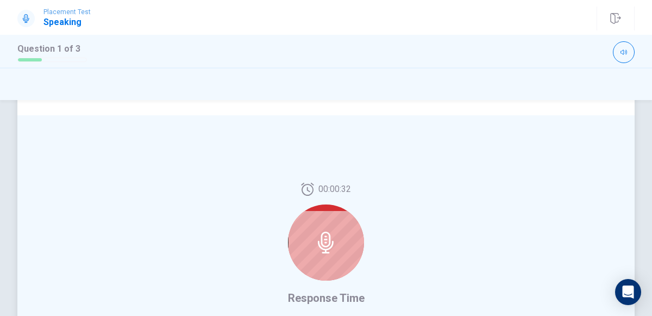
click at [325, 240] on icon at bounding box center [326, 242] width 22 height 22
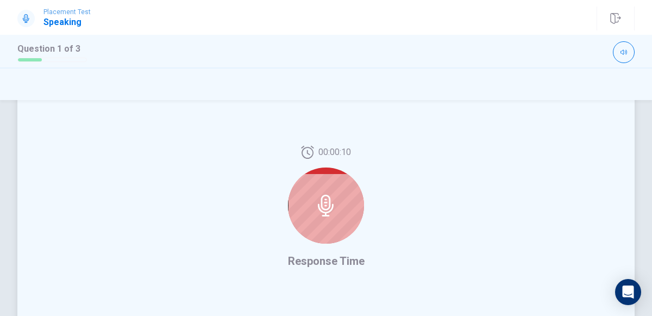
scroll to position [274, 0]
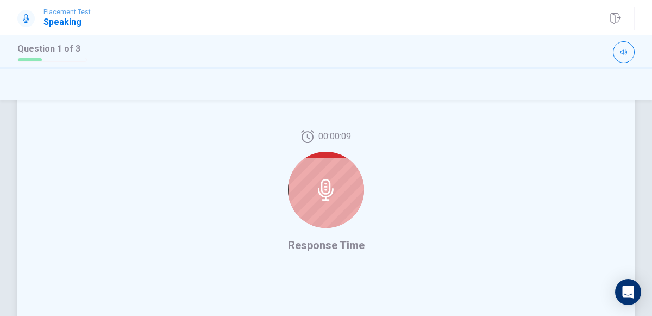
click at [350, 193] on div at bounding box center [326, 190] width 76 height 76
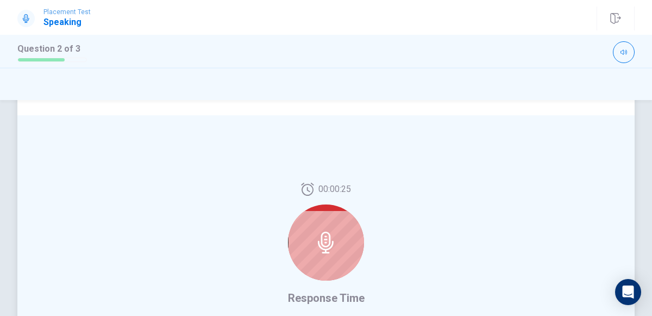
scroll to position [222, 0]
click at [337, 254] on div at bounding box center [326, 242] width 76 height 76
click at [629, 53] on button "button" at bounding box center [624, 52] width 22 height 22
click at [623, 53] on span at bounding box center [623, 55] width 9 height 6
click at [594, 99] on div at bounding box center [326, 83] width 652 height 33
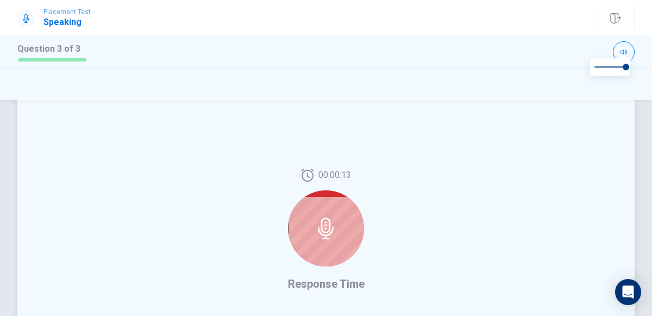
scroll to position [237, 0]
click at [343, 236] on div at bounding box center [326, 227] width 76 height 76
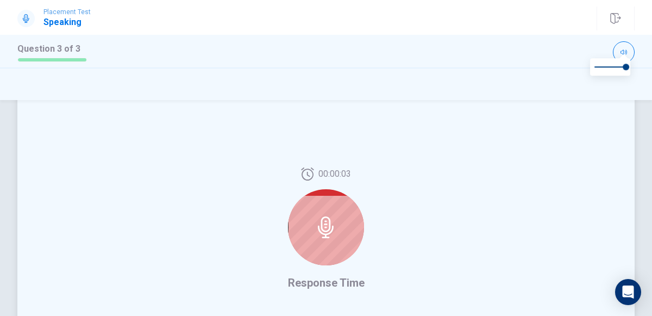
click at [343, 236] on div at bounding box center [326, 227] width 76 height 76
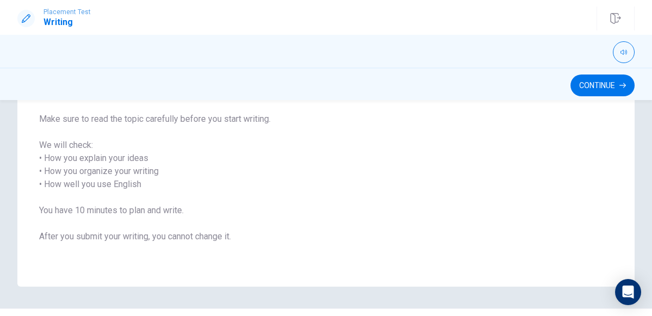
scroll to position [159, 0]
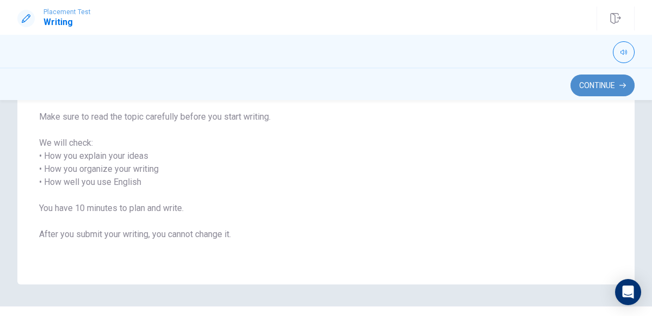
click at [588, 93] on button "Continue" at bounding box center [602, 85] width 64 height 22
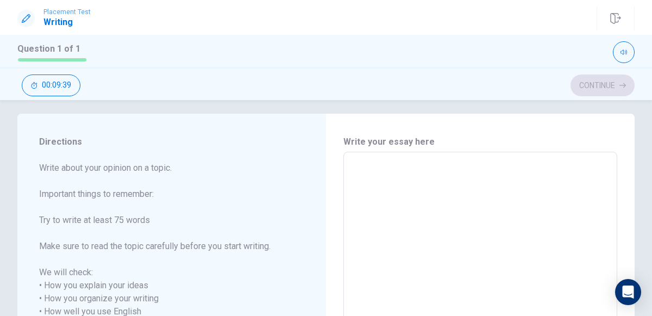
scroll to position [6, 0]
click at [370, 177] on textarea at bounding box center [480, 313] width 259 height 301
type textarea "I"
type textarea "x"
type textarea "In"
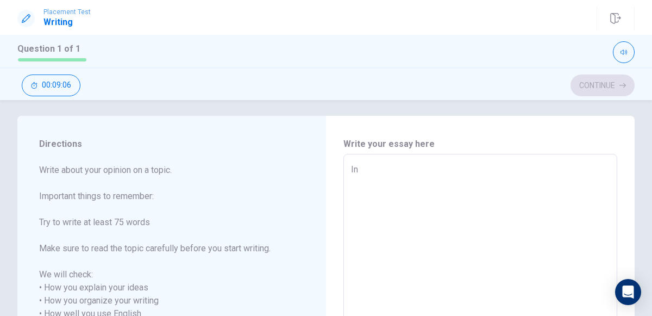
type textarea "x"
type textarea "In"
type textarea "x"
type textarea "In o"
type textarea "x"
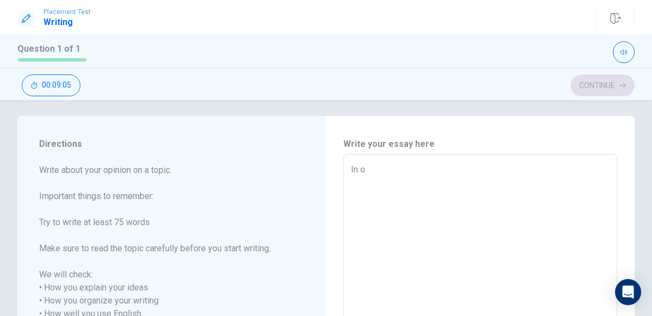
type textarea "In ou"
type textarea "x"
type textarea "In our"
type textarea "x"
type textarea "In our"
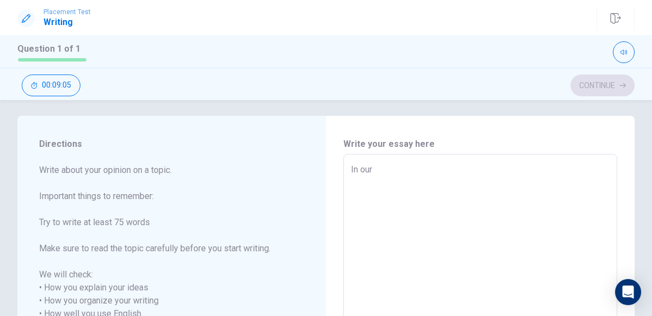
type textarea "x"
type textarea "In our l"
type textarea "x"
type textarea "In our li"
type textarea "x"
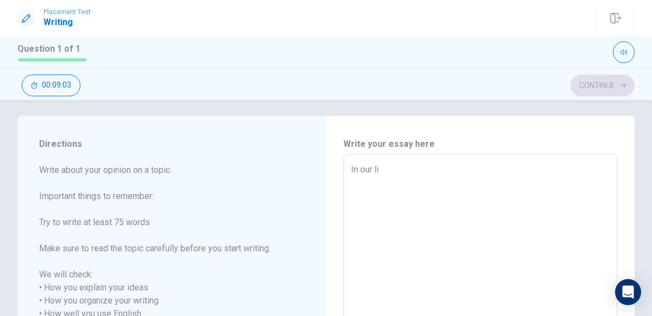
type textarea "In our liv"
type textarea "x"
type textarea "In our live"
type textarea "x"
type textarea "In our lives"
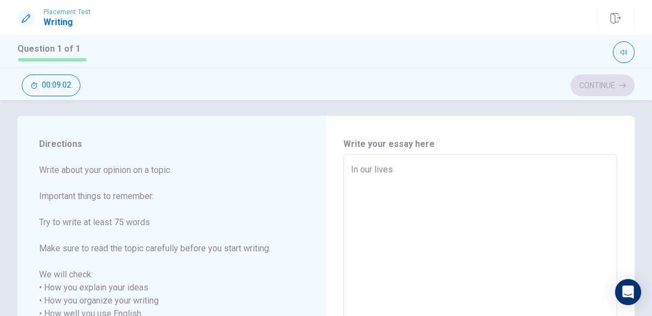
type textarea "x"
type textarea "In our live"
type textarea "x"
type textarea "In our liv"
type textarea "x"
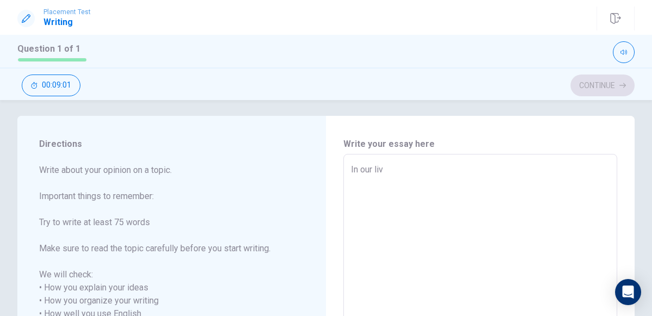
type textarea "In our li"
type textarea "x"
type textarea "In our lif"
type textarea "x"
type textarea "In our life"
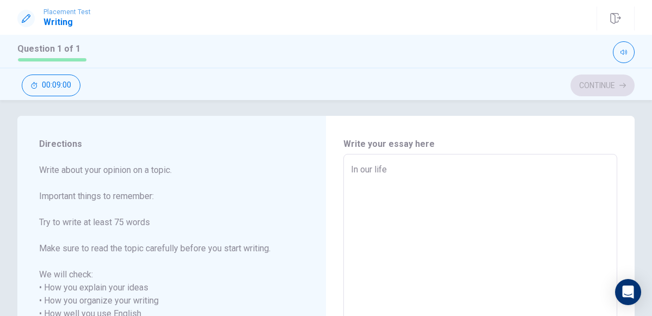
type textarea "x"
type textarea "In our lifes"
type textarea "x"
type textarea "In our lifes"
type textarea "x"
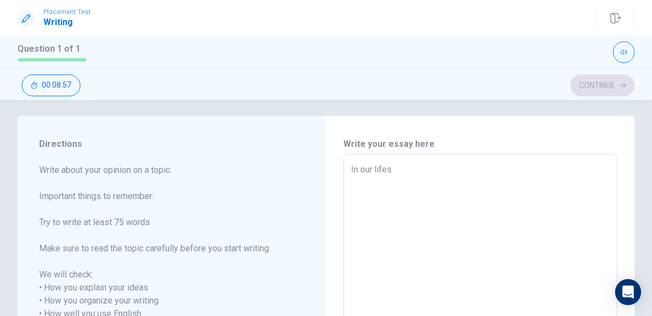
type textarea "In our lifes p"
type textarea "x"
type textarea "In our lifes pe"
type textarea "x"
type textarea "In our lifes peo"
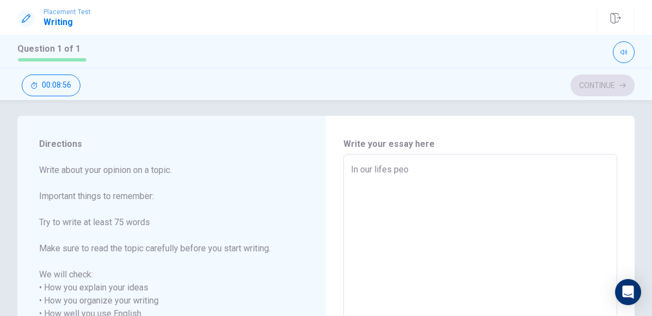
type textarea "x"
type textarea "In our lifes peop"
type textarea "x"
type textarea "In our lifes peopl"
type textarea "x"
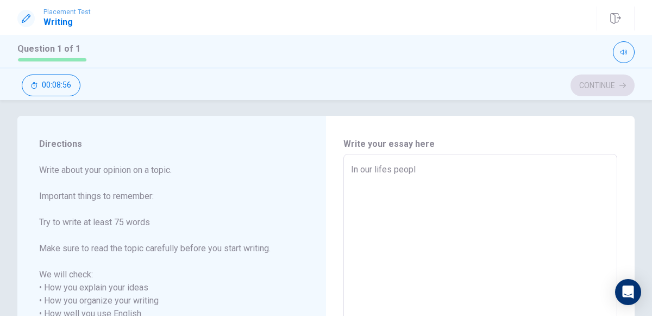
type textarea "In our lifes people"
type textarea "x"
type textarea "In our lifes people"
type textarea "x"
type textarea "In our lifes people t"
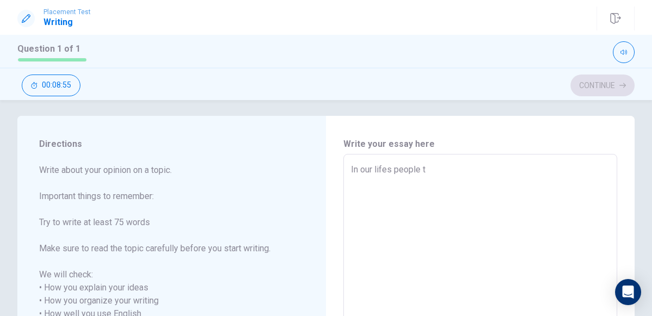
type textarea "x"
type textarea "In our lifes people te"
type textarea "x"
type textarea "In our lifes people ten"
type textarea "x"
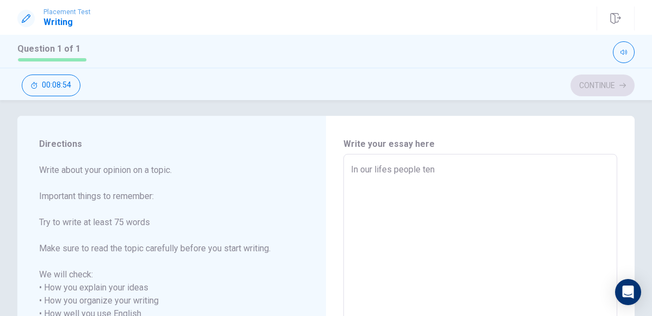
type textarea "In our lifes people tend"
type textarea "x"
type textarea "In our lifes people tend"
type textarea "x"
type textarea "In our lifes people tend t"
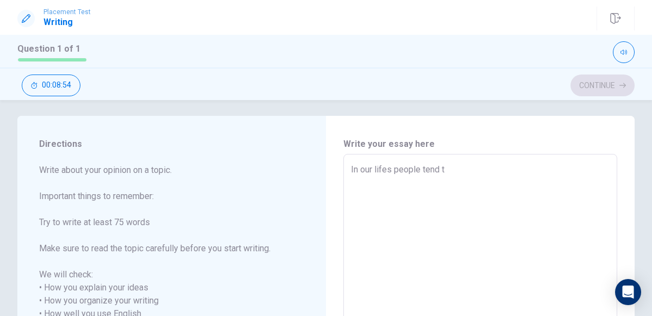
type textarea "x"
type textarea "In our lifes people tend to"
type textarea "x"
type textarea "In our lifes people tend to"
type textarea "x"
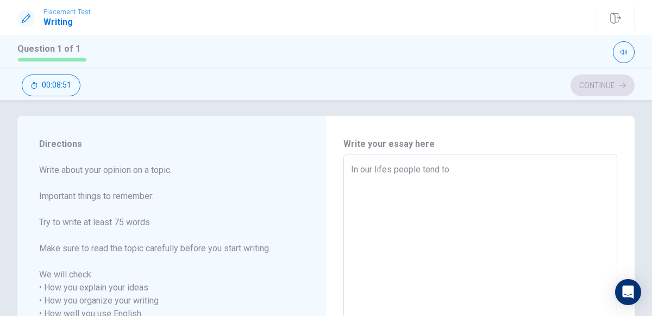
type textarea "In our lifes people tend to c"
type textarea "x"
type textarea "In our lifes people tend to ch"
type textarea "x"
type textarea "In our lifes people tend to che"
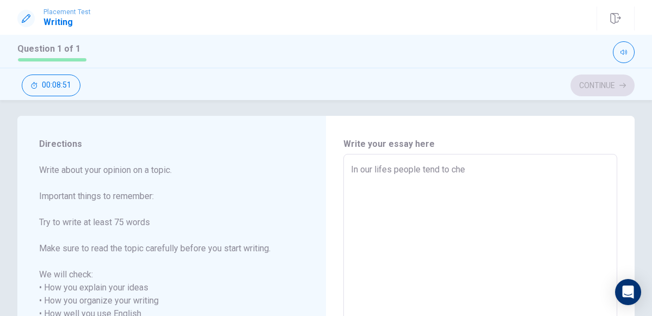
type textarea "x"
type textarea "In our lifes people tend to cheg"
type textarea "x"
type textarea "In our lifes people tend to chega"
type textarea "x"
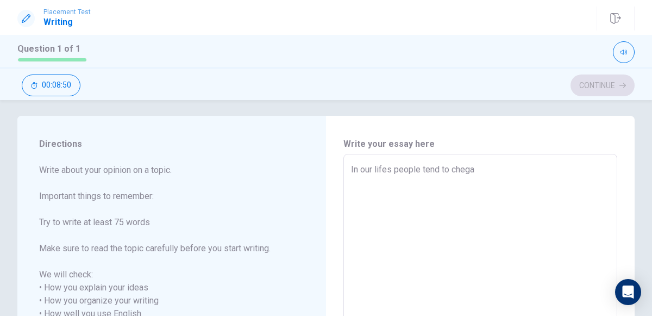
type textarea "In our lifes people tend to chega"
type textarea "x"
type textarea "In our lifes people tend to chega"
type textarea "x"
type textarea "In our lifes people tend to cheg"
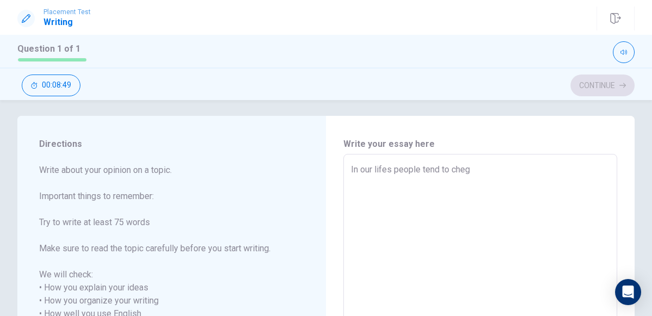
type textarea "x"
type textarea "In our lifes people tend to che"
type textarea "x"
type textarea "In our lifes people tend to ch"
type textarea "x"
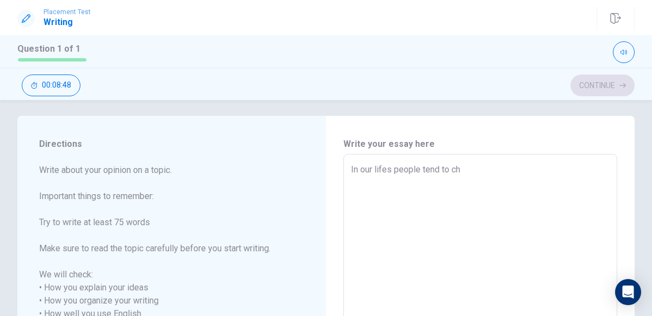
type textarea "In our lifes people tend to cha"
type textarea "x"
type textarea "In our lifes people tend to [PERSON_NAME]"
type textarea "x"
type textarea "In our lifes people tend to [PERSON_NAME]"
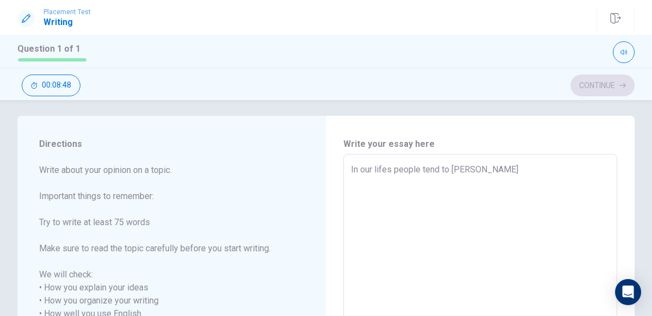
type textarea "x"
type textarea "In our lifes people tend to change"
type textarea "x"
type textarea "In our lifes people tend to change"
type textarea "x"
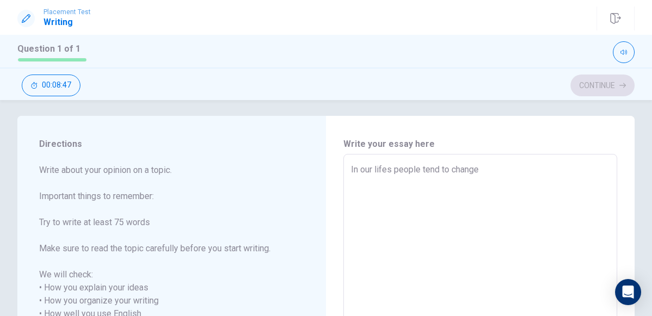
type textarea "In our lifes people tend to change p"
type textarea "x"
type textarea "In our lifes people tend to change pl"
type textarea "x"
type textarea "In our lifes people tend to change pla"
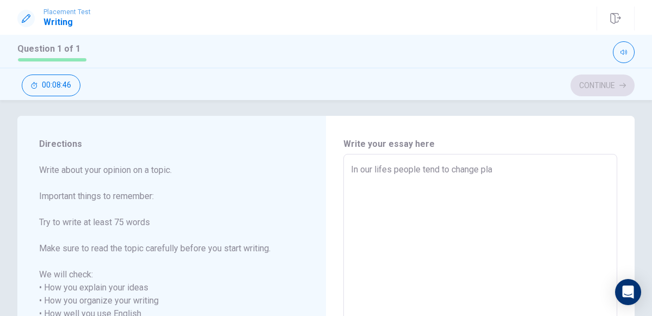
type textarea "x"
type textarea "In our lifes people tend to change plan"
type textarea "x"
type textarea "In our lifes people tend to change plant"
type textarea "x"
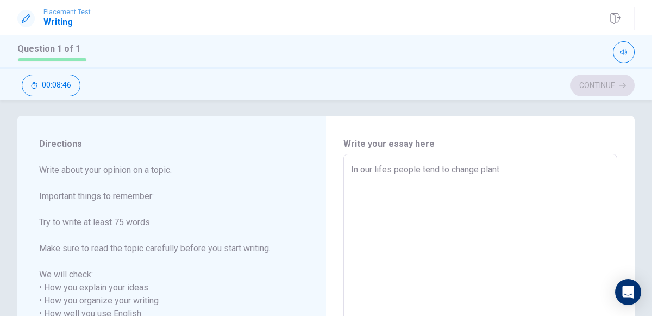
type textarea "In our lifes people tend to change [PERSON_NAME]"
type textarea "x"
type textarea "In our lifes people tend to change [PERSON_NAME]"
type textarea "x"
type textarea "In our lifes people tend to change [PERSON_NAME] o"
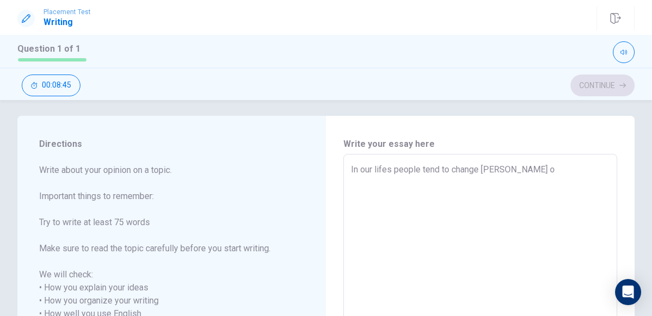
type textarea "x"
type textarea "In our lifes people tend to change [PERSON_NAME] of"
type textarea "x"
type textarea "In our lifes people tend to change [PERSON_NAME] of"
type textarea "x"
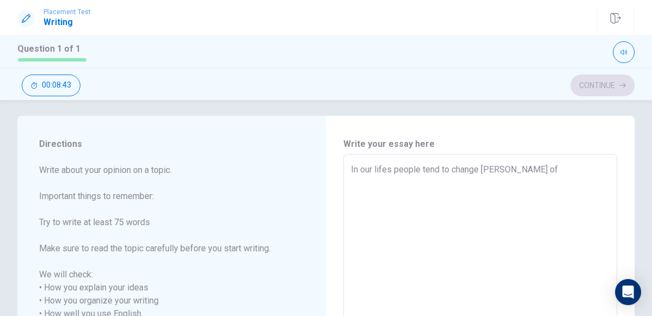
type textarea "In our lifes people tend to change [PERSON_NAME] of o"
type textarea "x"
type textarea "In our lifes people tend to change [PERSON_NAME] of os"
type textarea "x"
type textarea "In our lifes people tend to change [PERSON_NAME] of os"
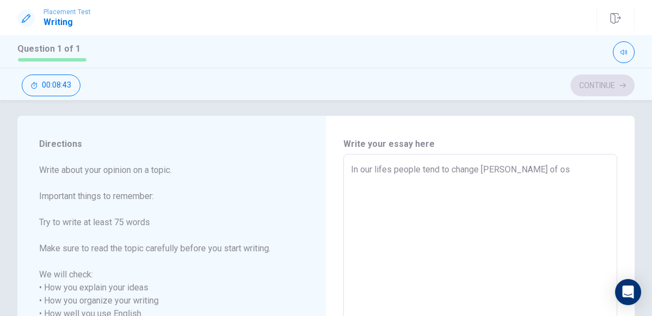
type textarea "x"
type textarea "In our lifes people tend to change [PERSON_NAME] of os f"
type textarea "x"
type textarea "In our lifes people tend to change [PERSON_NAME] of os fr"
type textarea "x"
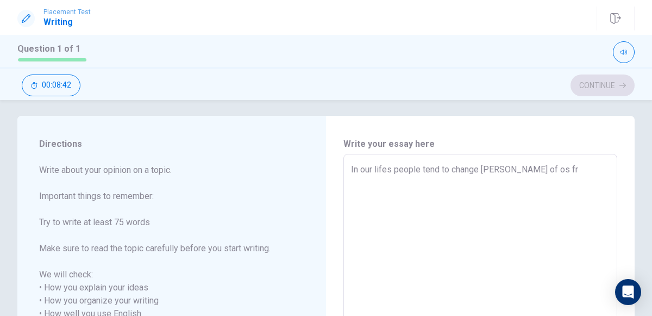
type textarea "In our lifes people tend to change [PERSON_NAME] of os fro"
type textarea "x"
type textarea "In our lifes people tend to change [PERSON_NAME] of os from"
type textarea "x"
type textarea "In our lifes people tend to change [PERSON_NAME] of os from"
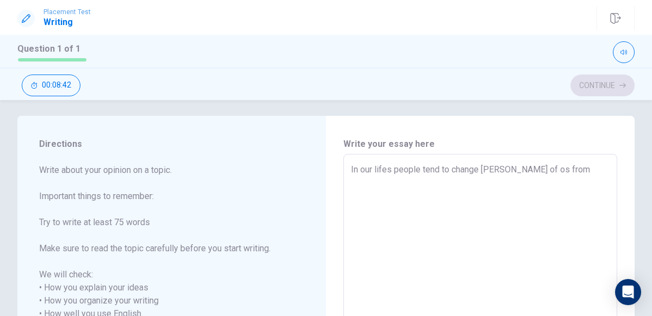
type textarea "x"
type textarea "In our lifes people tend to change [PERSON_NAME] of os from h"
type textarea "x"
type textarea "In our lifes people tend to change [PERSON_NAME] of os from ha"
type textarea "x"
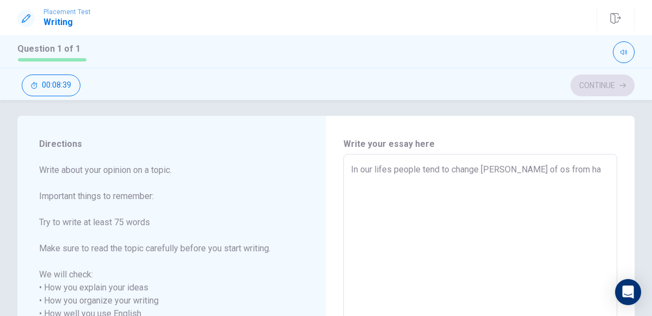
type textarea "In our lifes people tend to change [PERSON_NAME] of os from hab"
type textarea "x"
type textarea "In our lifes people tend to change [PERSON_NAME] of os from habb"
type textarea "x"
type textarea "In our lifes people tend to change [PERSON_NAME] of os from [GEOGRAPHIC_DATA]"
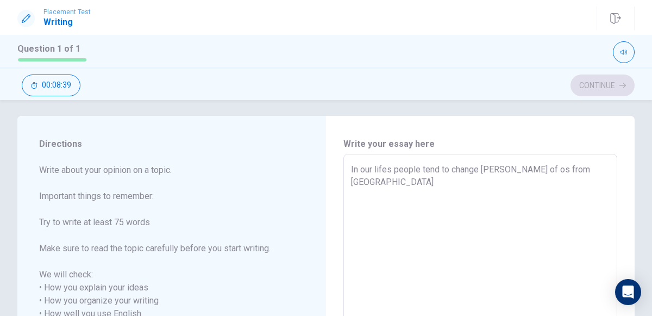
type textarea "x"
type textarea "In our lifes people tend to change [PERSON_NAME] of os from habbit"
type textarea "x"
type textarea "In our lifes people tend to change [PERSON_NAME] of os from habbits"
type textarea "x"
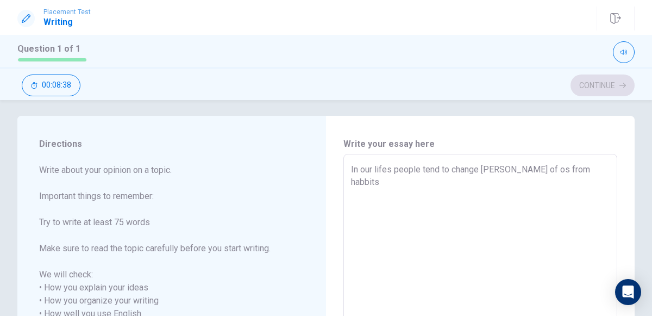
type textarea "In our lifes people tend to change [PERSON_NAME] of os from habbits"
type textarea "x"
type textarea "In our lifes people tend to change [PERSON_NAME] of os from habbits t"
type textarea "x"
type textarea "In our lifes people tend to change [PERSON_NAME] of os from habbits to"
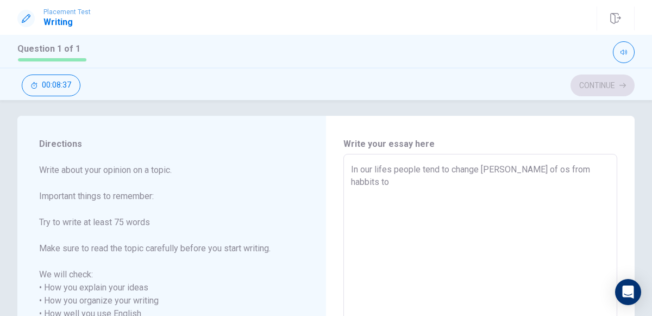
type textarea "x"
type textarea "In our lifes people tend to change [PERSON_NAME] of os from habbits to"
type textarea "x"
type textarea "In our lifes people tend to change [PERSON_NAME] of os from habbits to c"
type textarea "x"
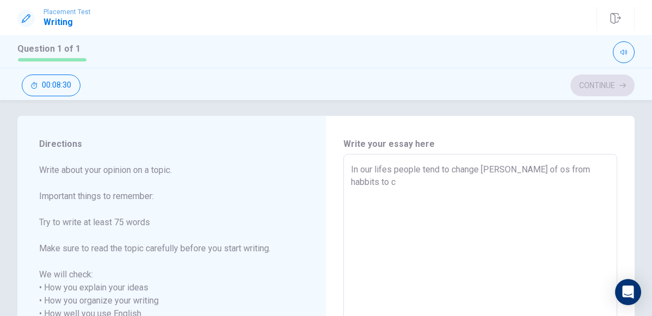
type textarea "In our lifes people tend to change [PERSON_NAME] of os from habbits to co"
type textarea "x"
type textarea "In our lifes people tend to change [PERSON_NAME] of os from habbits to cou"
type textarea "x"
type textarea "In our lifes people tend to change [PERSON_NAME] of os from habbits to coul"
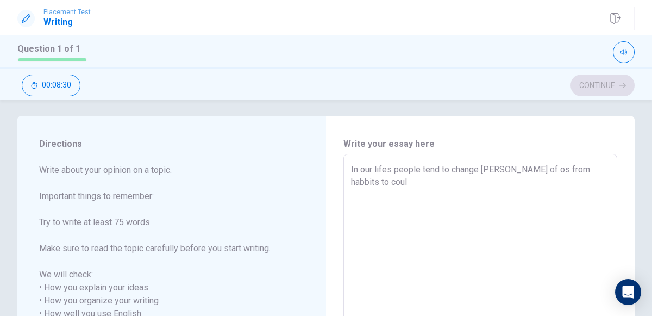
type textarea "x"
type textarea "In our lifes people tend to change [PERSON_NAME] of os from habbits to coult"
type textarea "x"
type textarea "In our lifes people tend to change [PERSON_NAME] of os from habbits to coultu"
type textarea "x"
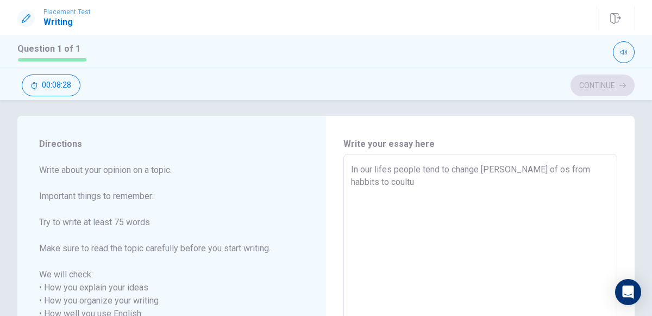
type textarea "In our lifes people tend to change [PERSON_NAME] of os from habbits to coult"
type textarea "x"
type textarea "In our lifes people tend to change [PERSON_NAME] of os from habbits to coul"
type textarea "x"
type textarea "In our lifes people tend to change [PERSON_NAME] of os from habbits to cou"
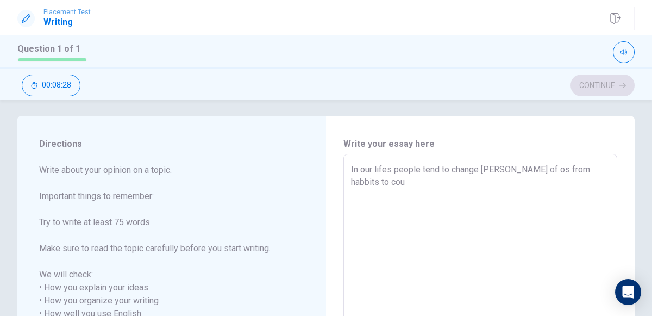
type textarea "x"
type textarea "In our lifes people tend to change [PERSON_NAME] of os from habbits to co"
type textarea "x"
type textarea "In our lifes people tend to change [PERSON_NAME] of os from habbits to c"
type textarea "x"
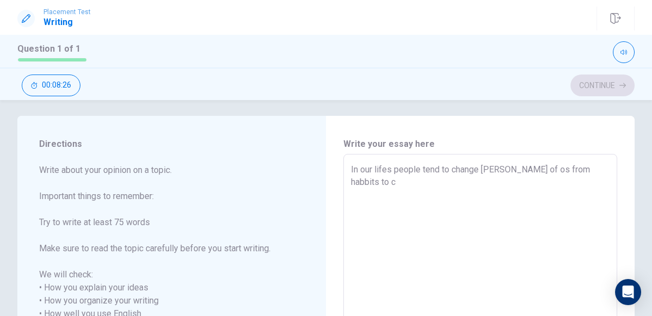
type textarea "In our lifes people tend to change [PERSON_NAME] of os from habbits to cu"
type textarea "x"
type textarea "In our lifes people tend to change [PERSON_NAME] of os from habbits to cul"
type textarea "x"
type textarea "In our lifes people tend to change [PERSON_NAME] of os from habbits to cult"
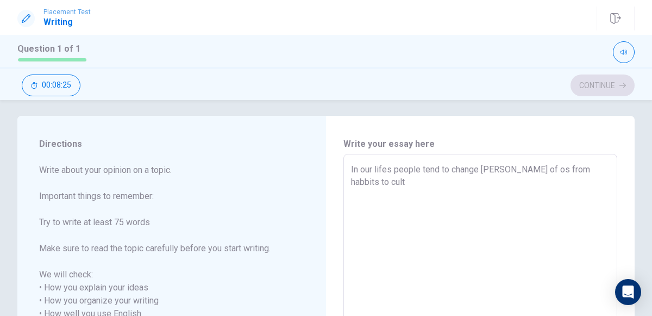
type textarea "x"
type textarea "In our lifes people tend to change [PERSON_NAME] of os from habbits to cultu"
type textarea "x"
type textarea "In our lifes people tend to change [PERSON_NAME] of os from habbits to cultur"
type textarea "x"
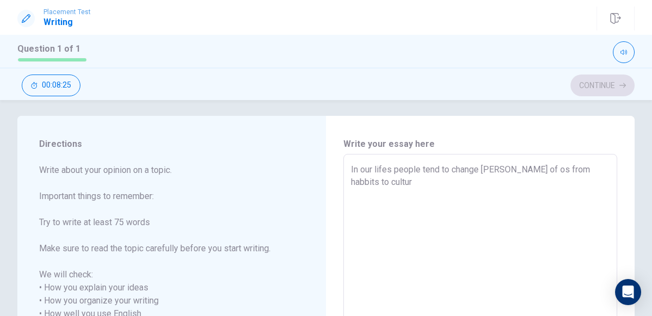
type textarea "In our lifes people tend to change [PERSON_NAME] of os from habbits to culture"
type textarea "x"
type textarea "In our lifes people tend to change [PERSON_NAME] of os from habbits to culture"
type textarea "x"
type textarea "In our lifes people tend to change [PERSON_NAME] of os from habbits to culture o"
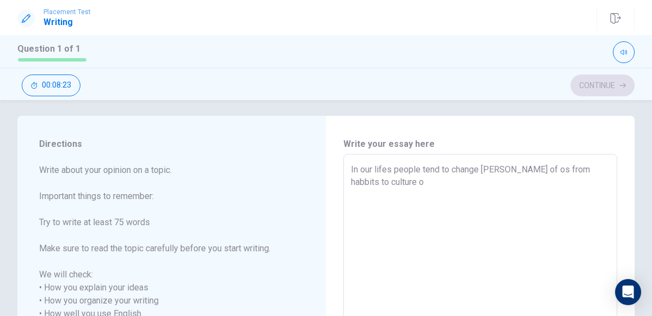
type textarea "x"
type textarea "In our lifes people tend to change [PERSON_NAME] of os from habbits to culture …"
type textarea "x"
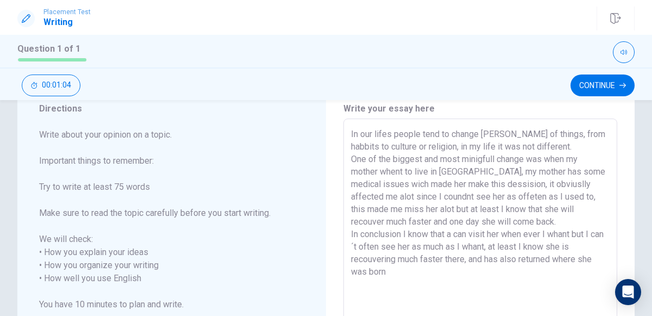
scroll to position [41, 0]
click at [592, 90] on button "Continue" at bounding box center [602, 85] width 64 height 22
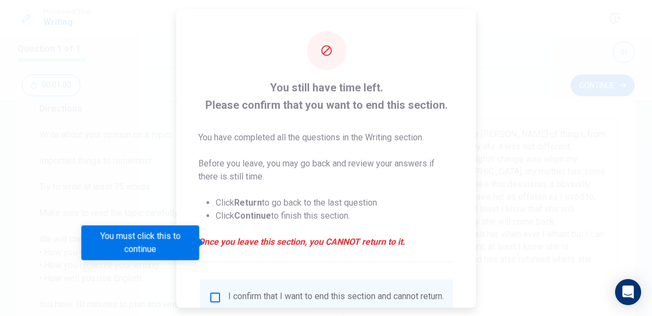
scroll to position [89, 0]
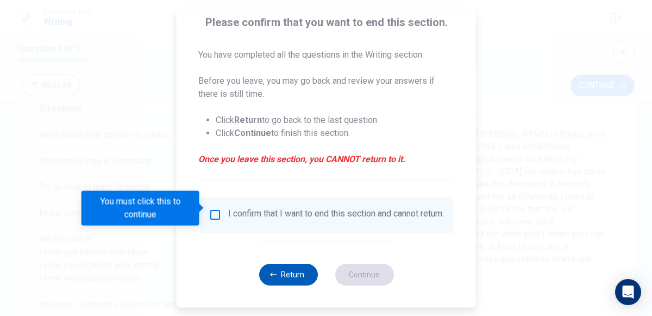
click at [269, 270] on button "Return" at bounding box center [288, 274] width 59 height 22
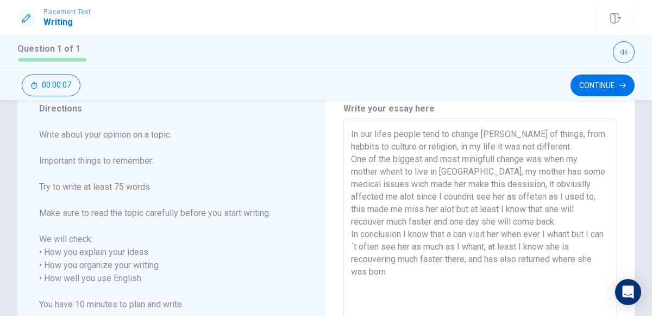
click at [403, 232] on textarea "In our lifes people tend to change [PERSON_NAME] of things, from habbits to cul…" at bounding box center [480, 278] width 259 height 301
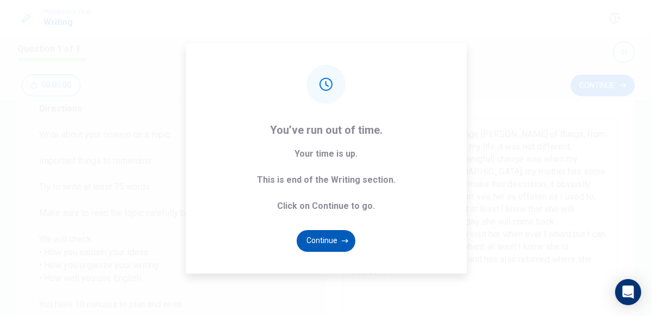
click at [342, 243] on icon "button" at bounding box center [345, 240] width 7 height 7
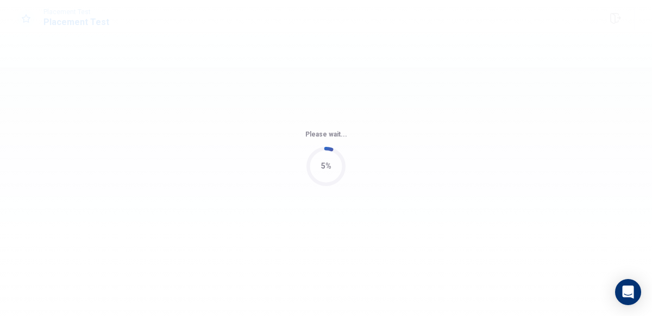
scroll to position [0, 0]
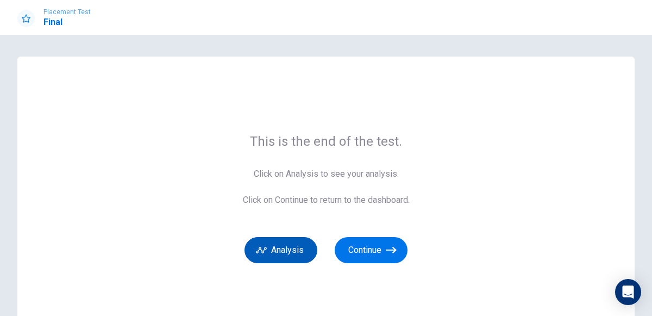
click at [303, 247] on button "Analysis" at bounding box center [280, 250] width 73 height 26
